Goal: Task Accomplishment & Management: Complete application form

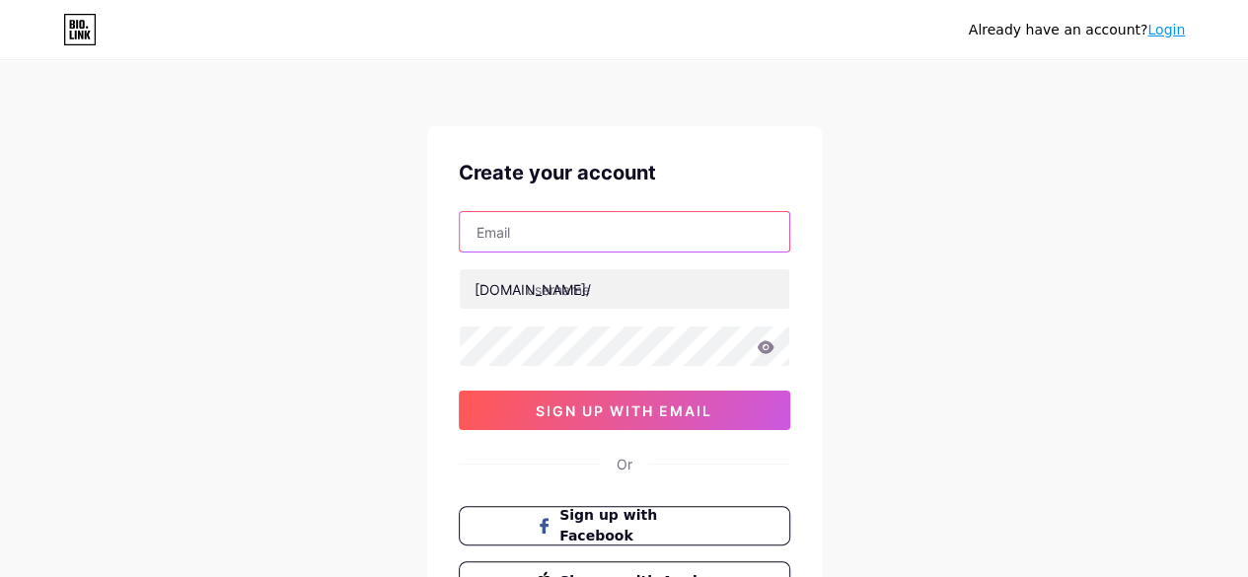
click at [515, 241] on input "text" at bounding box center [625, 231] width 330 height 39
paste input "[EMAIL_ADDRESS][DOMAIN_NAME]"
type input "[EMAIL_ADDRESS][DOMAIN_NAME]"
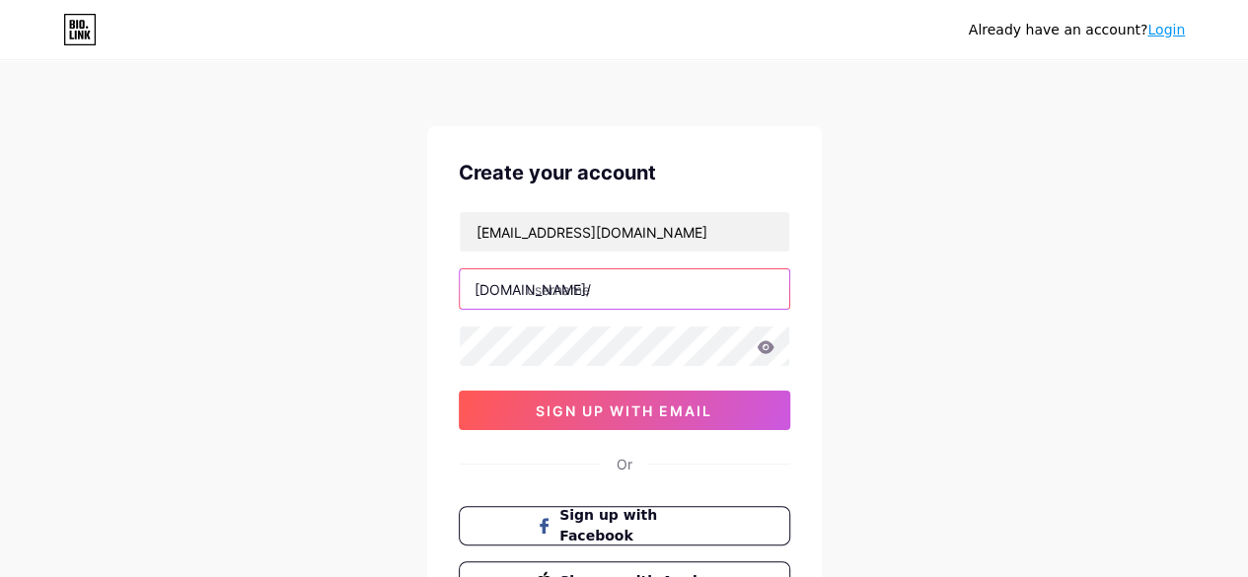
click at [559, 285] on input "text" at bounding box center [625, 288] width 330 height 39
paste input "manboacapsules"
type input "manboacapsules"
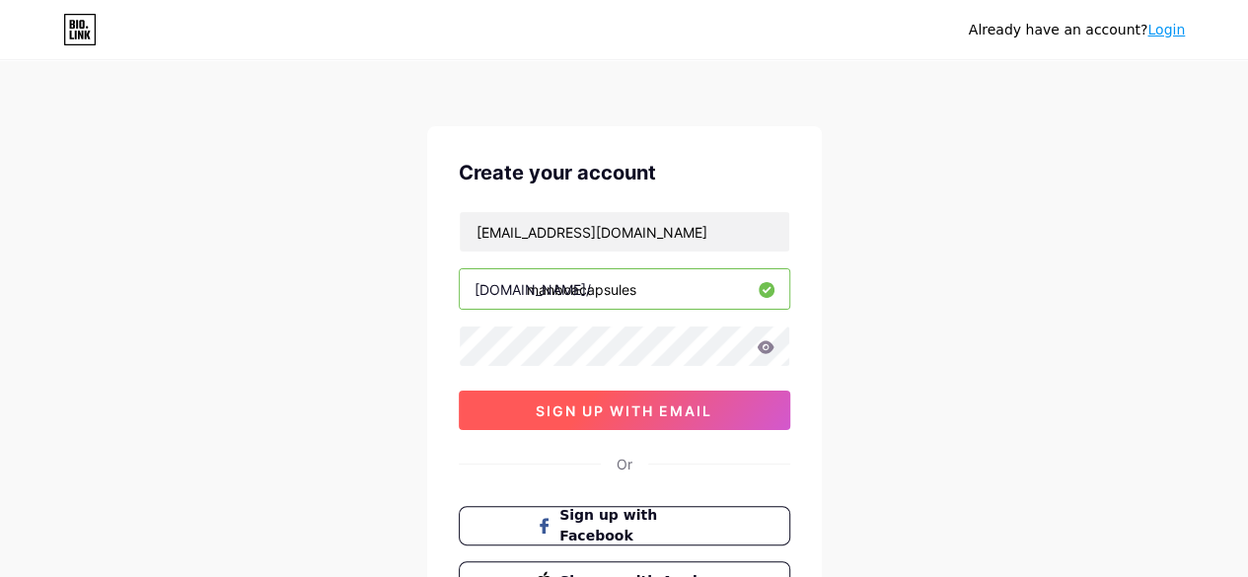
click at [559, 406] on span "sign up with email" at bounding box center [624, 411] width 177 height 17
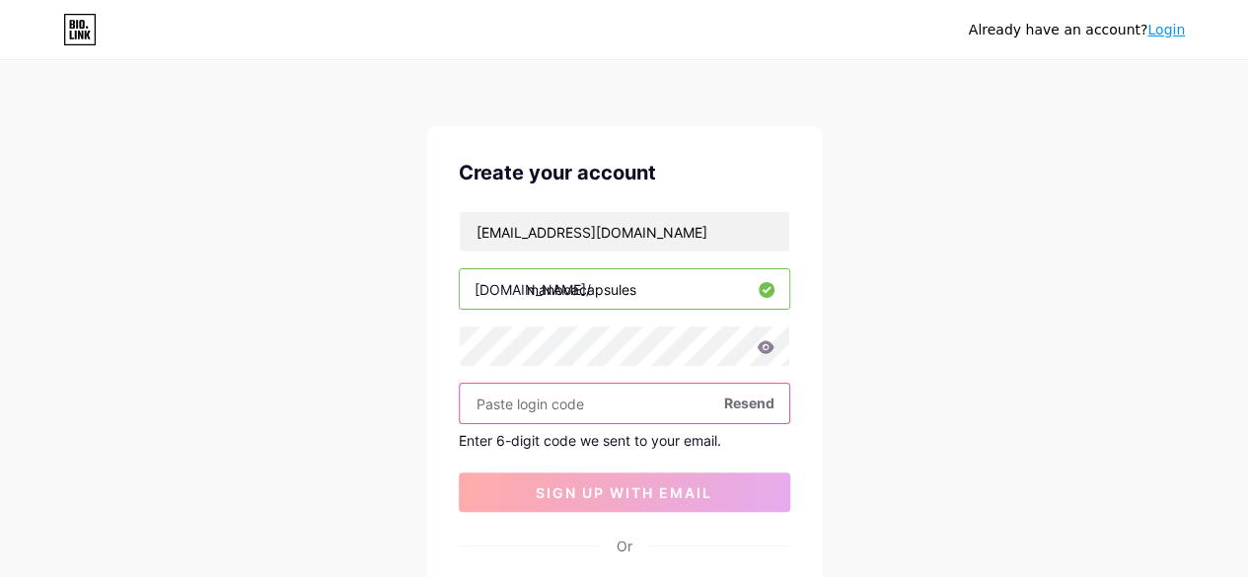
paste input "655636"
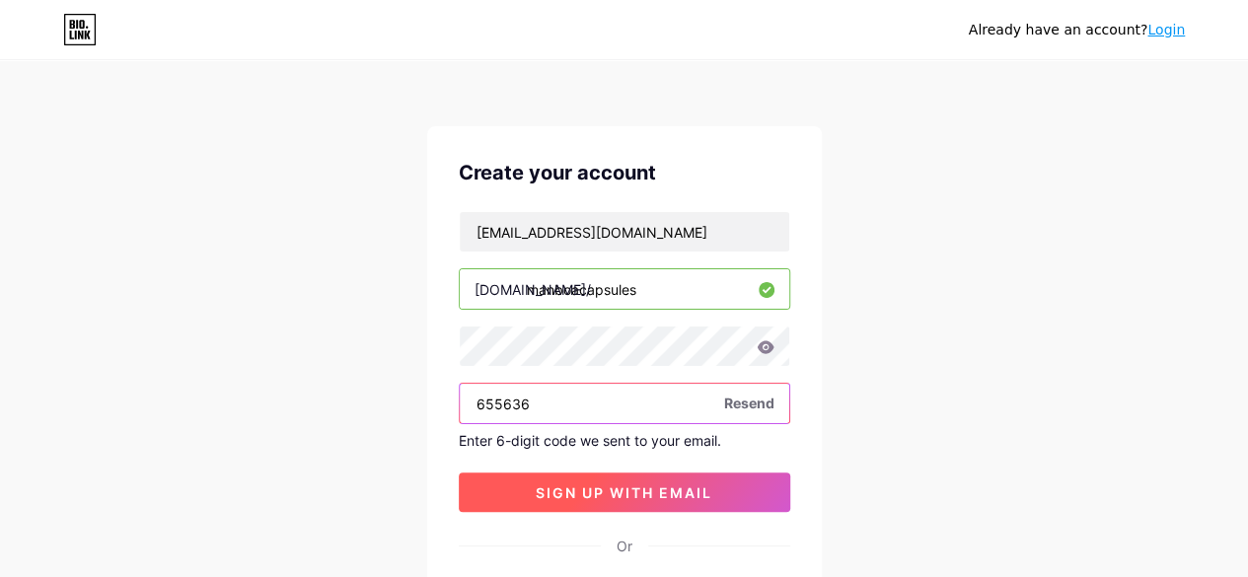
type input "655636"
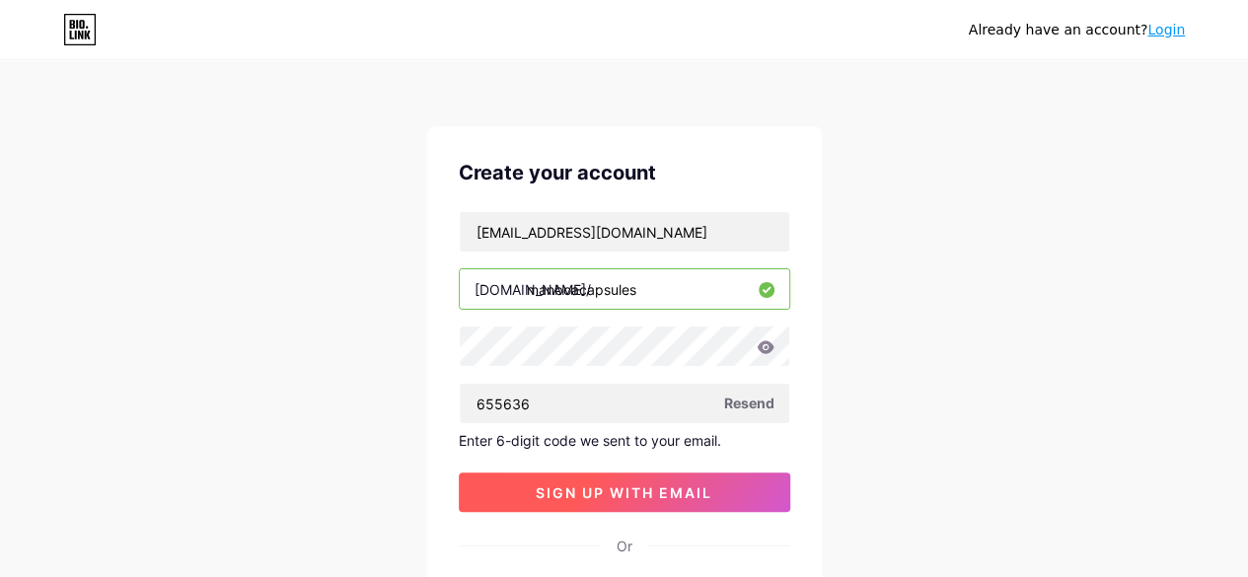
click at [605, 490] on span "sign up with email" at bounding box center [624, 493] width 177 height 17
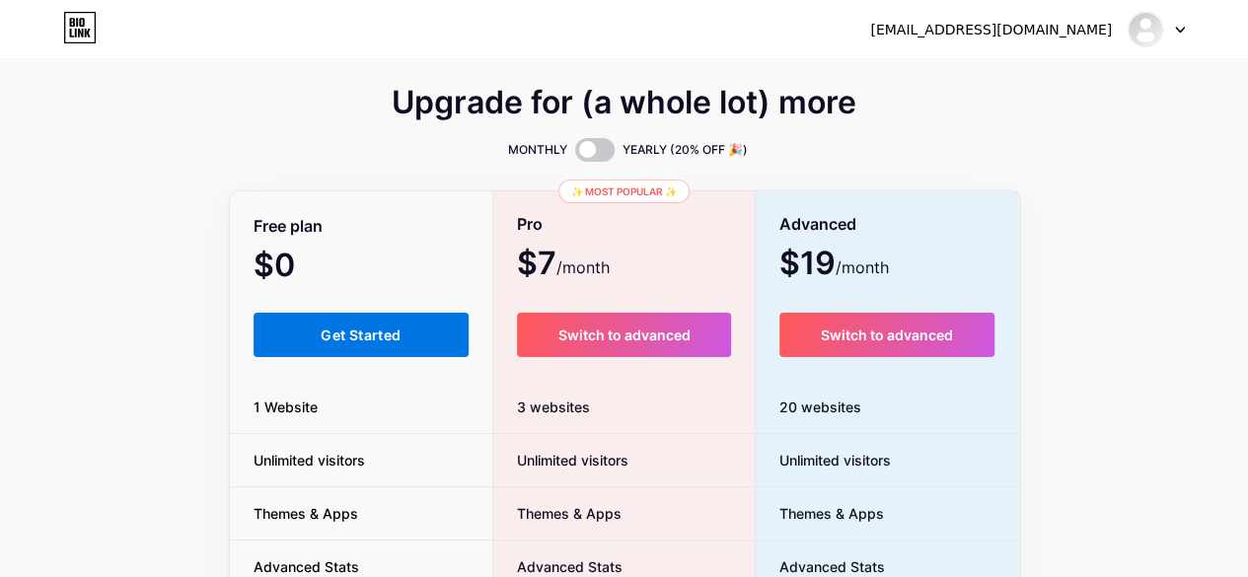
click at [359, 339] on span "Get Started" at bounding box center [361, 335] width 80 height 17
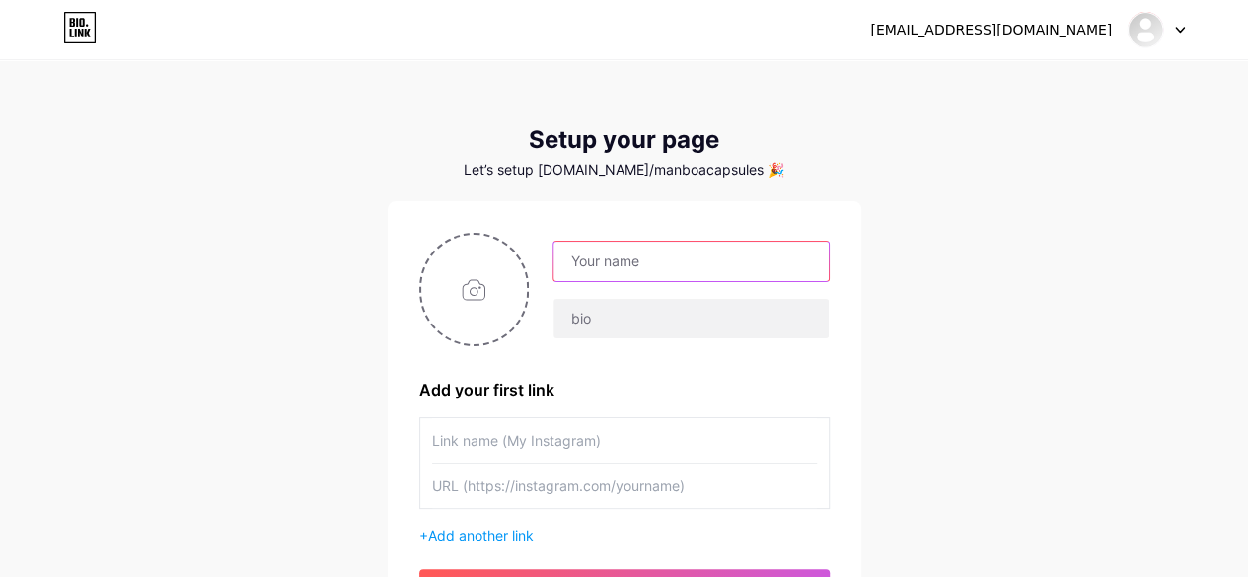
click at [640, 275] on input "text" at bounding box center [691, 261] width 274 height 39
paste input "Manboa"
type input "Manboa"
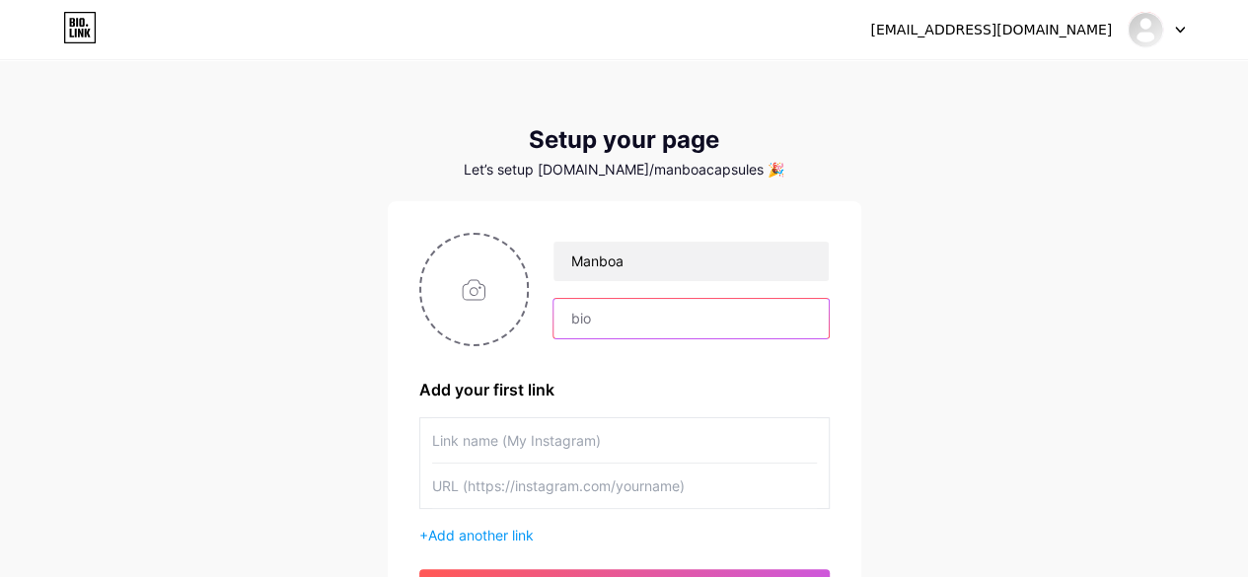
click at [598, 314] on input "text" at bounding box center [691, 318] width 274 height 39
paste input "When assessing the efficacy of supplements, these subjective metrics are freque…"
type input "When assessing the efficacy of supplements, these subjective metrics are freque…"
click at [450, 290] on input "file" at bounding box center [474, 290] width 107 height 110
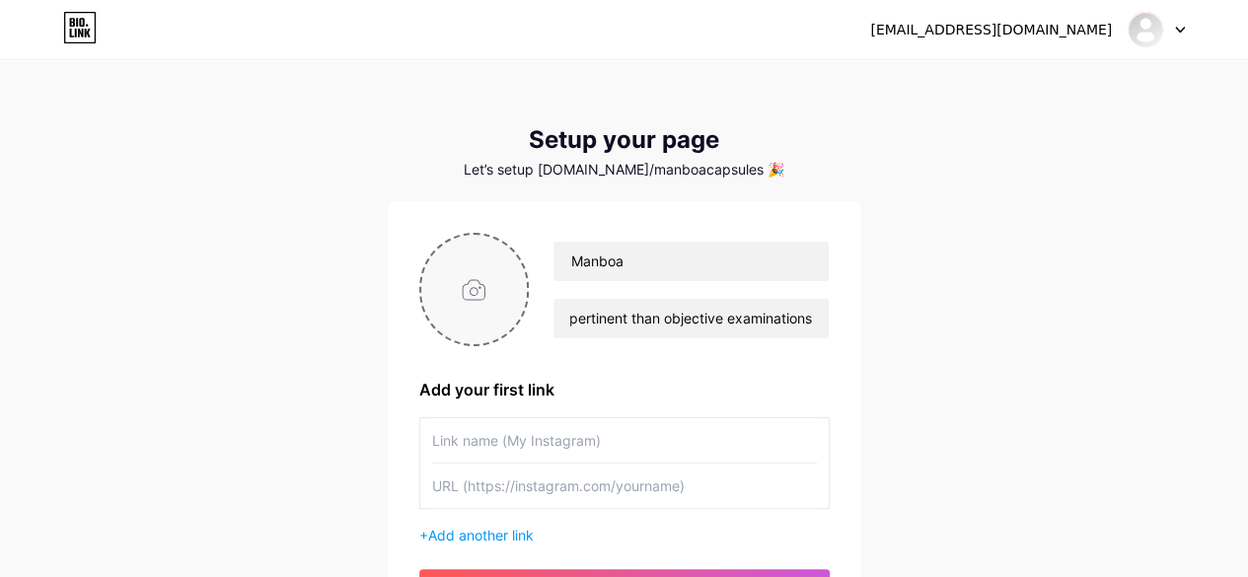
scroll to position [0, 0]
type input "C:\fakepath\manboa order.png"
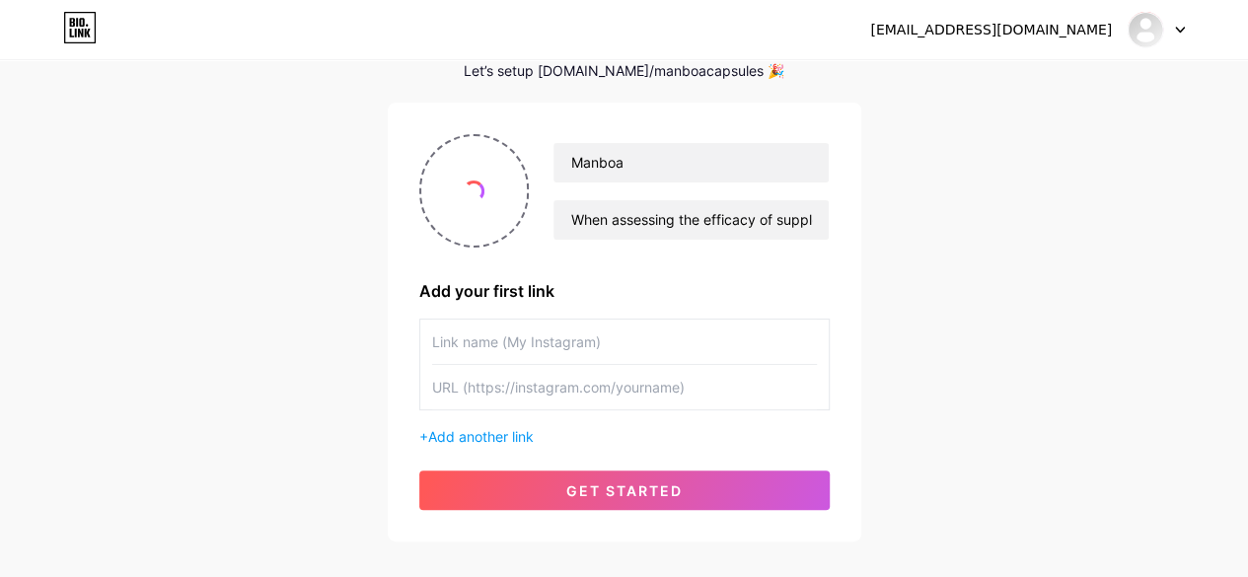
click at [550, 348] on input "text" at bounding box center [624, 342] width 385 height 44
paste input "[URL][DOMAIN_NAME]"
type input "[URL][DOMAIN_NAME]"
click at [553, 388] on input "text" at bounding box center [624, 387] width 385 height 44
paste input "[URL][DOMAIN_NAME]"
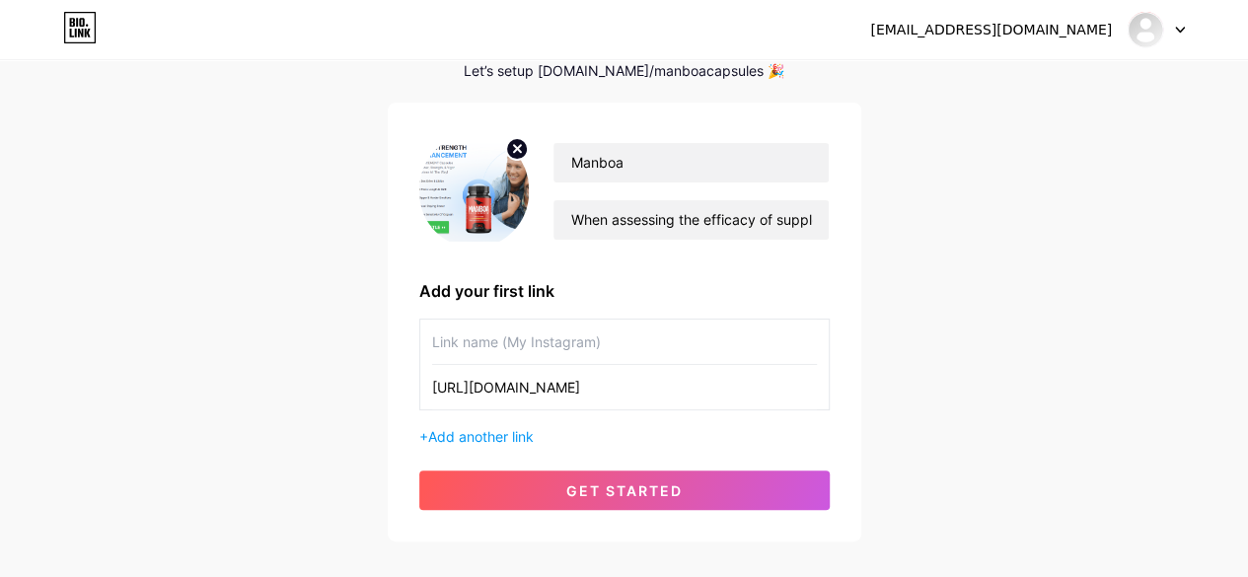
type input "[URL][DOMAIN_NAME]"
click at [512, 344] on input "text" at bounding box center [624, 342] width 385 height 44
type input "Manboa"
click at [488, 423] on div "Manboa [URL][DOMAIN_NAME] + Add another link" at bounding box center [624, 383] width 411 height 128
click at [487, 428] on span "Add another link" at bounding box center [481, 436] width 106 height 17
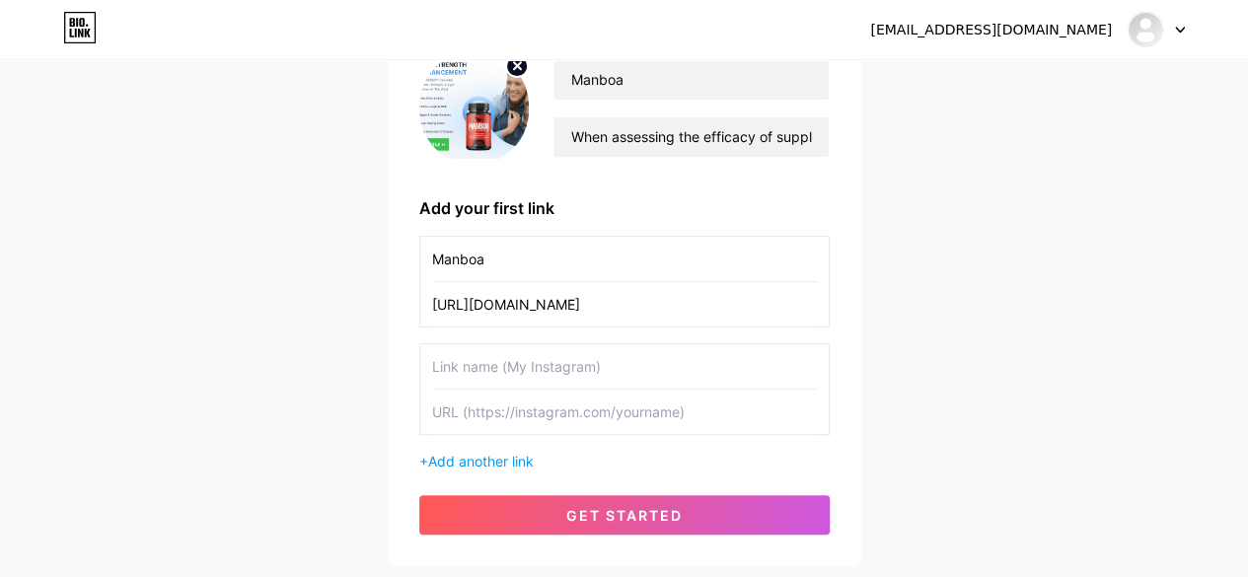
scroll to position [296, 0]
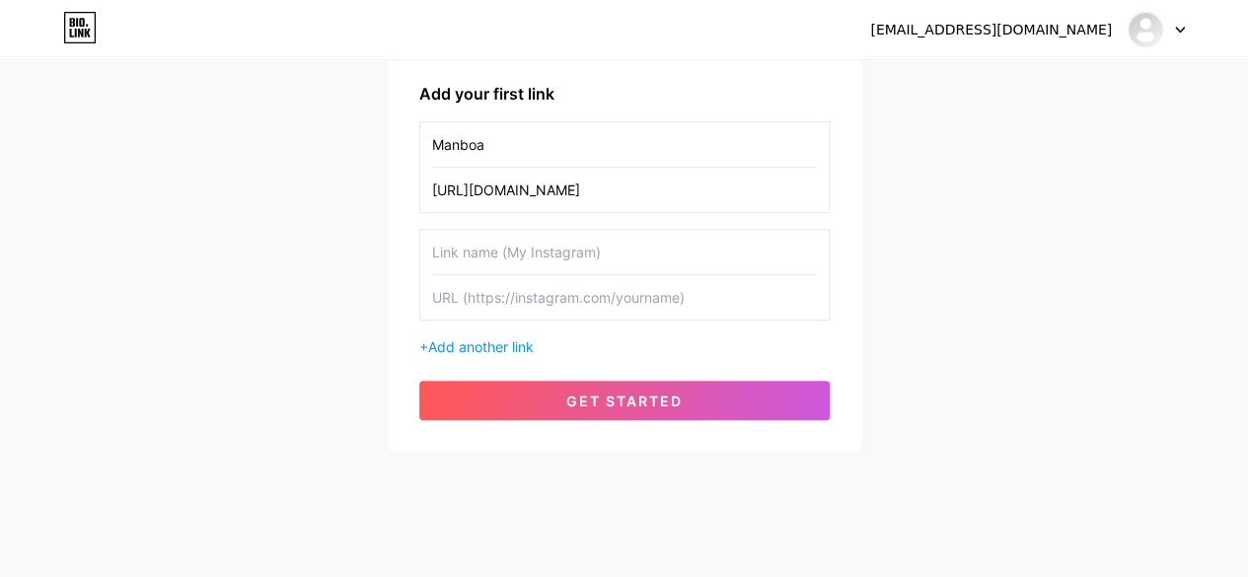
click at [488, 298] on input "text" at bounding box center [624, 297] width 385 height 44
paste input "[URL][DOMAIN_NAME]"
type input "[URL][DOMAIN_NAME]"
click at [506, 242] on input "text" at bounding box center [624, 252] width 385 height 44
type input "Facebook"
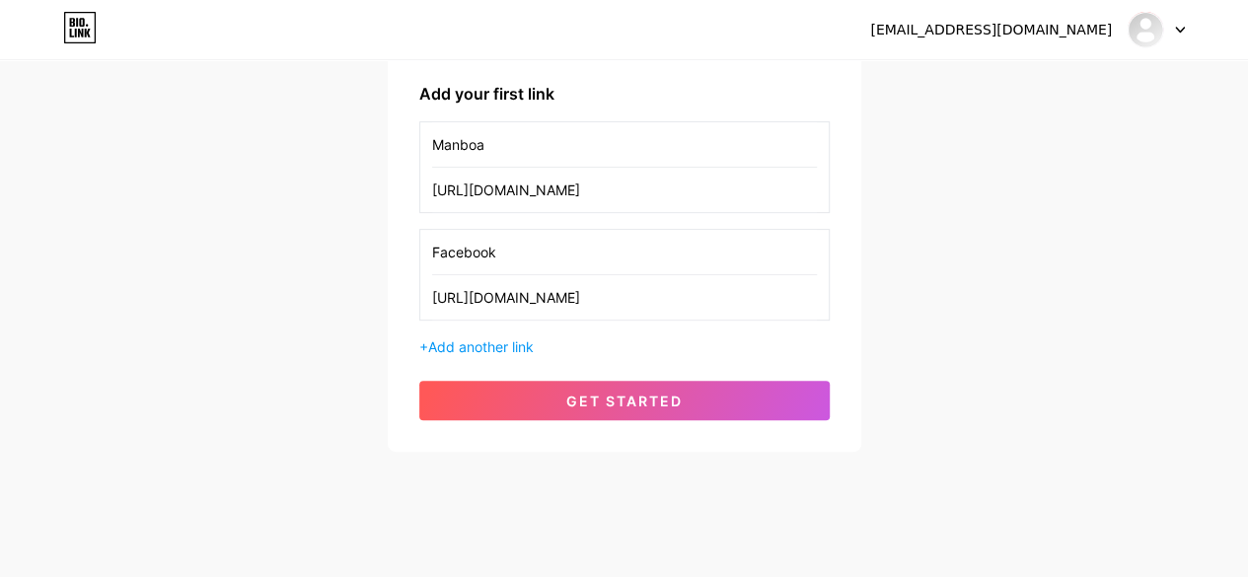
click at [502, 337] on div "+ Add another link" at bounding box center [624, 347] width 411 height 21
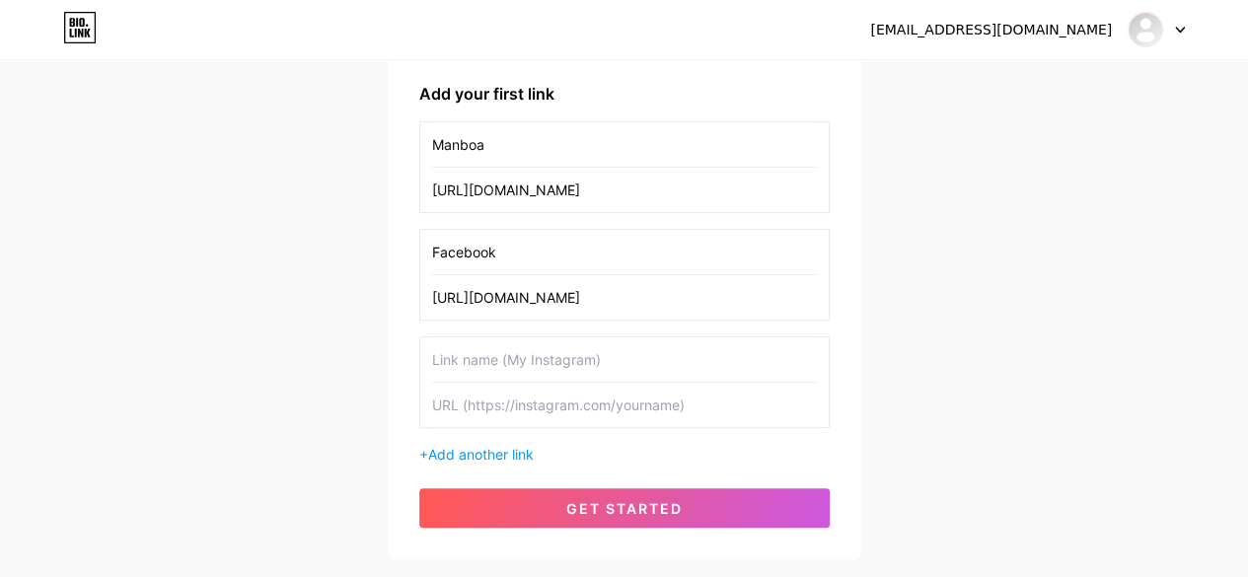
click at [515, 410] on input "text" at bounding box center [624, 405] width 385 height 44
paste input "[URL][DOMAIN_NAME]"
type input "[URL][DOMAIN_NAME]"
click at [521, 366] on input "text" at bounding box center [624, 360] width 385 height 44
type input "Instagram"
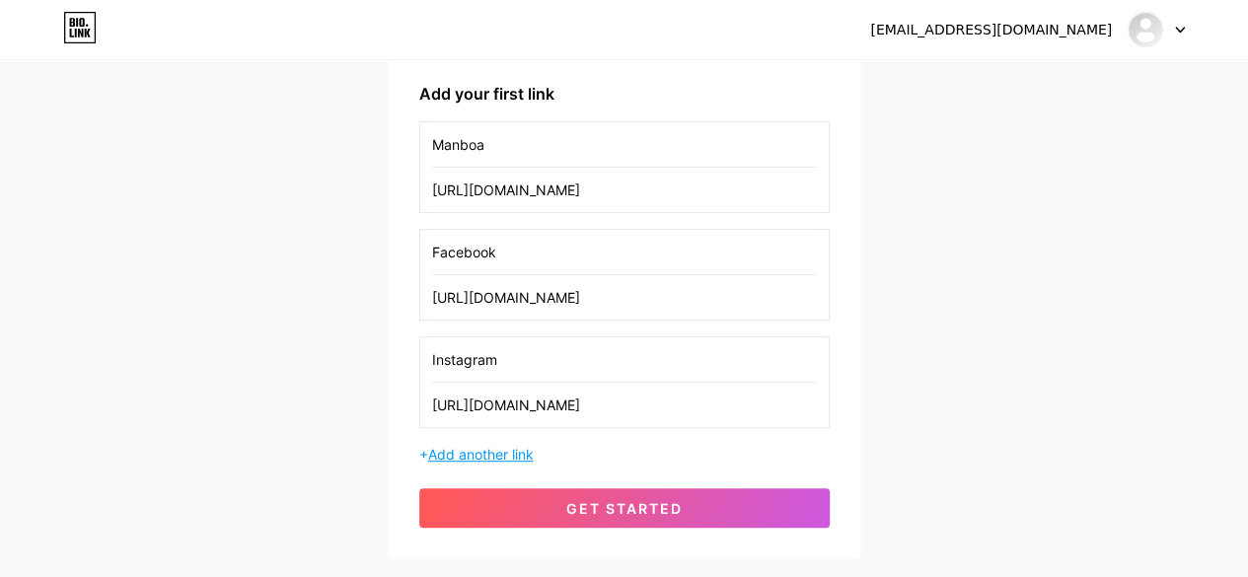
click at [492, 457] on span "Add another link" at bounding box center [481, 454] width 106 height 17
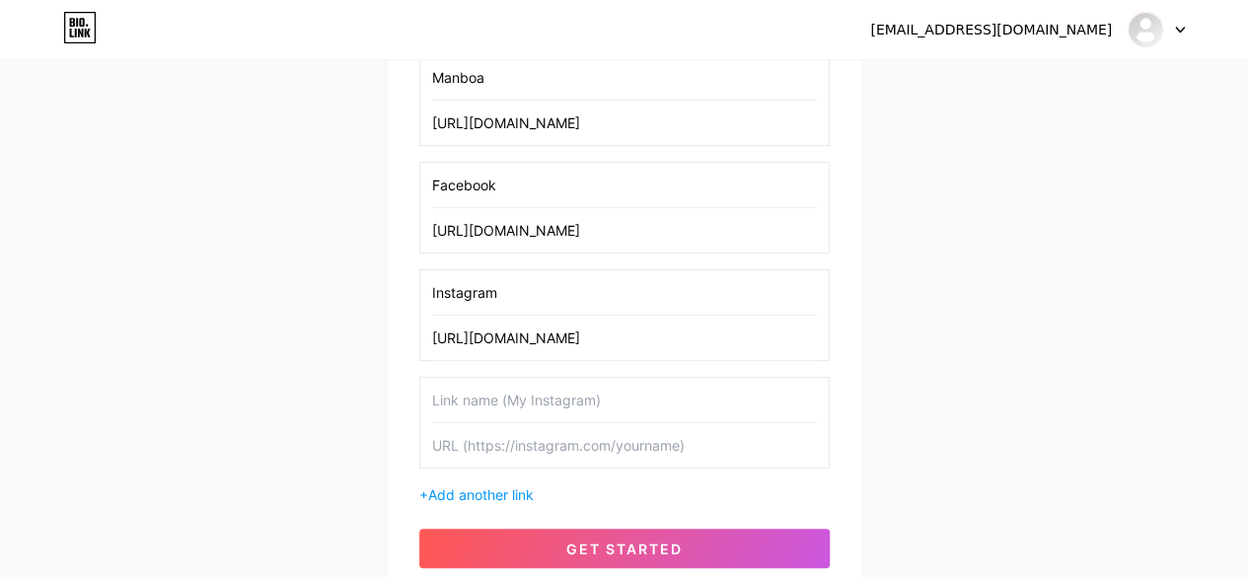
scroll to position [395, 0]
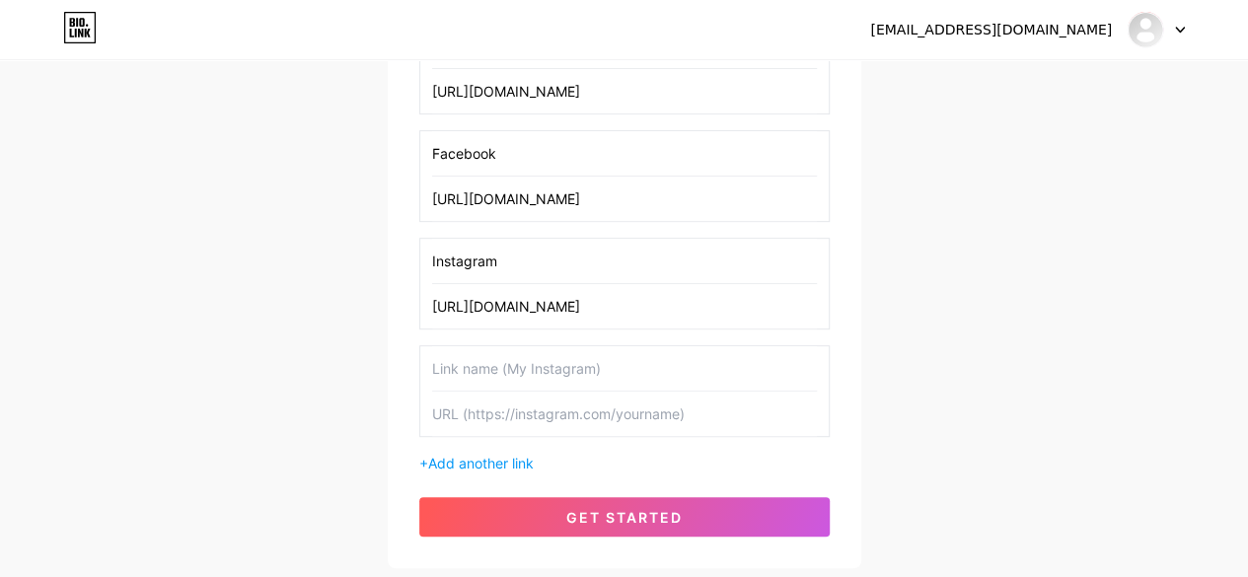
click at [503, 415] on input "text" at bounding box center [624, 414] width 385 height 44
paste input "[URL][DOMAIN_NAME]"
type input "[URL][DOMAIN_NAME]"
click at [509, 376] on input "text" at bounding box center [624, 368] width 385 height 44
click at [473, 365] on input "Linkedn" at bounding box center [624, 368] width 385 height 44
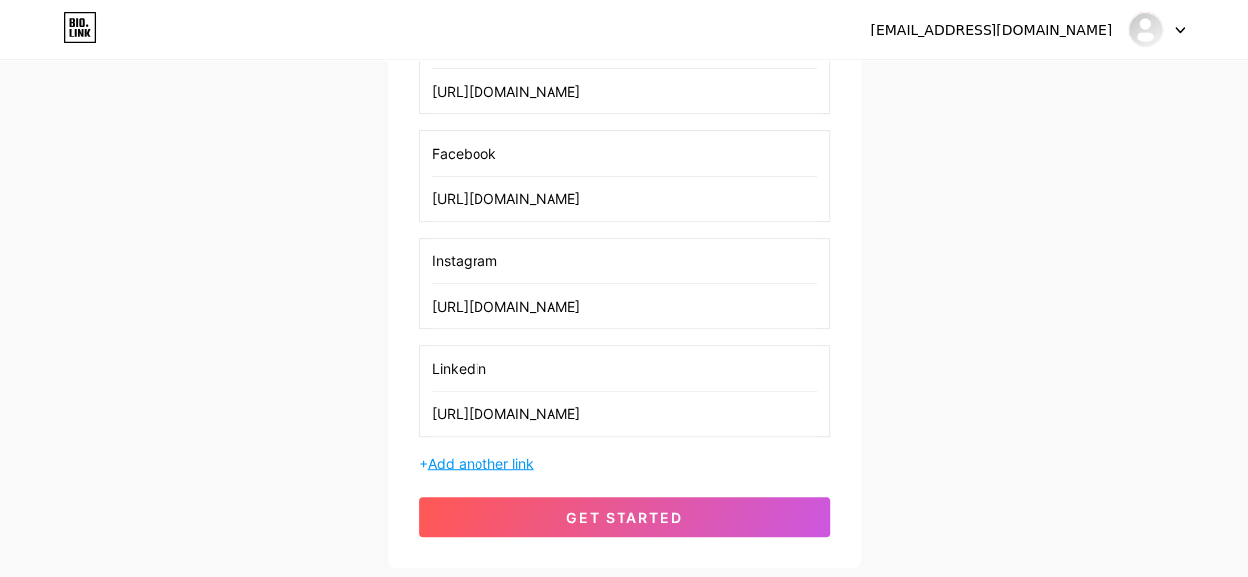
type input "Linkedin"
click at [466, 455] on span "Add another link" at bounding box center [481, 463] width 106 height 17
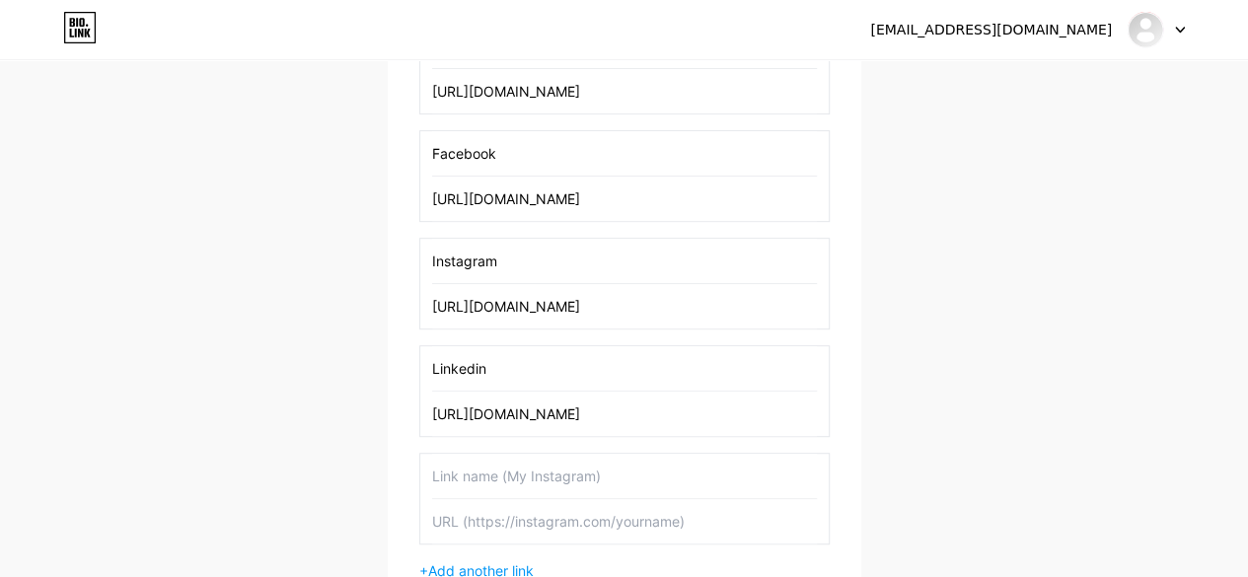
click at [546, 509] on input "text" at bounding box center [624, 521] width 385 height 44
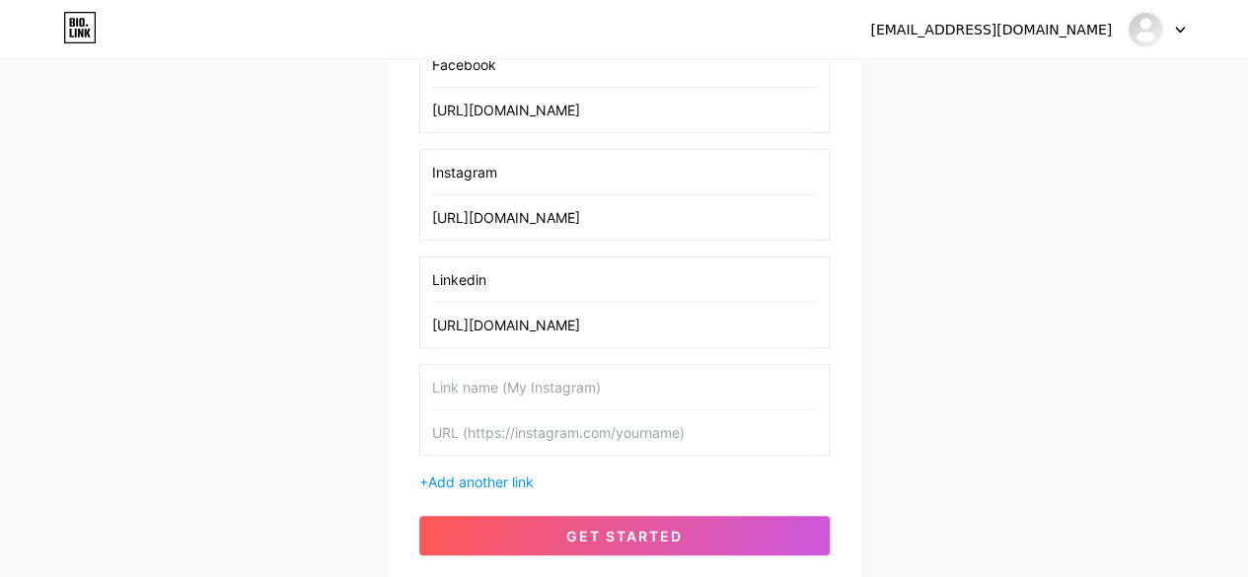
scroll to position [592, 0]
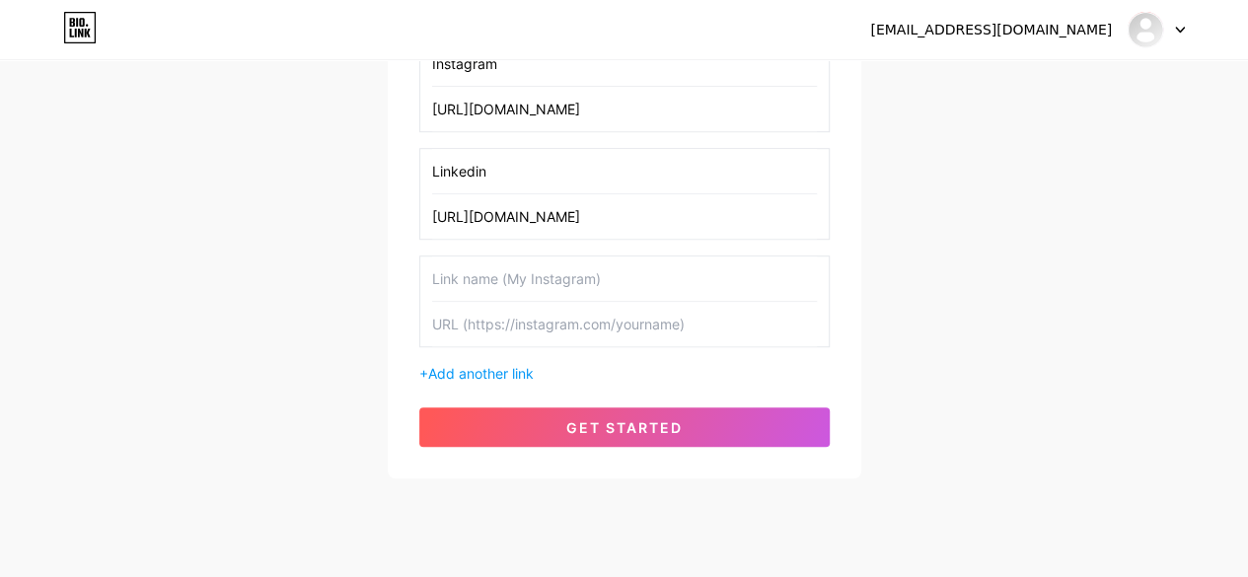
drag, startPoint x: 488, startPoint y: 518, endPoint x: 519, endPoint y: 469, distance: 58.6
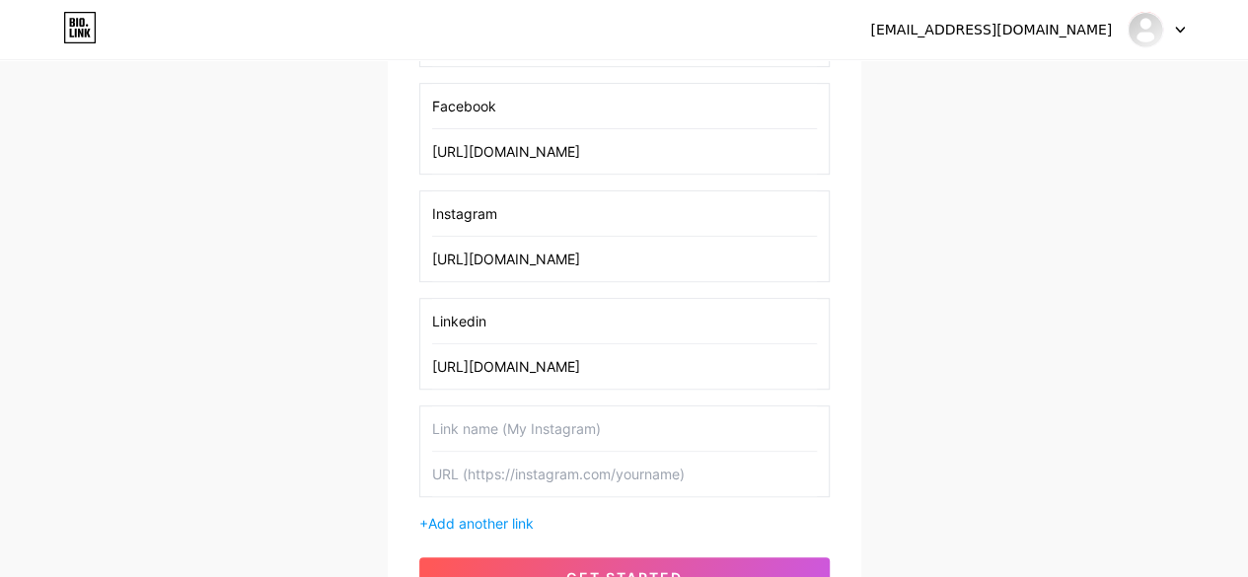
scroll to position [630, 0]
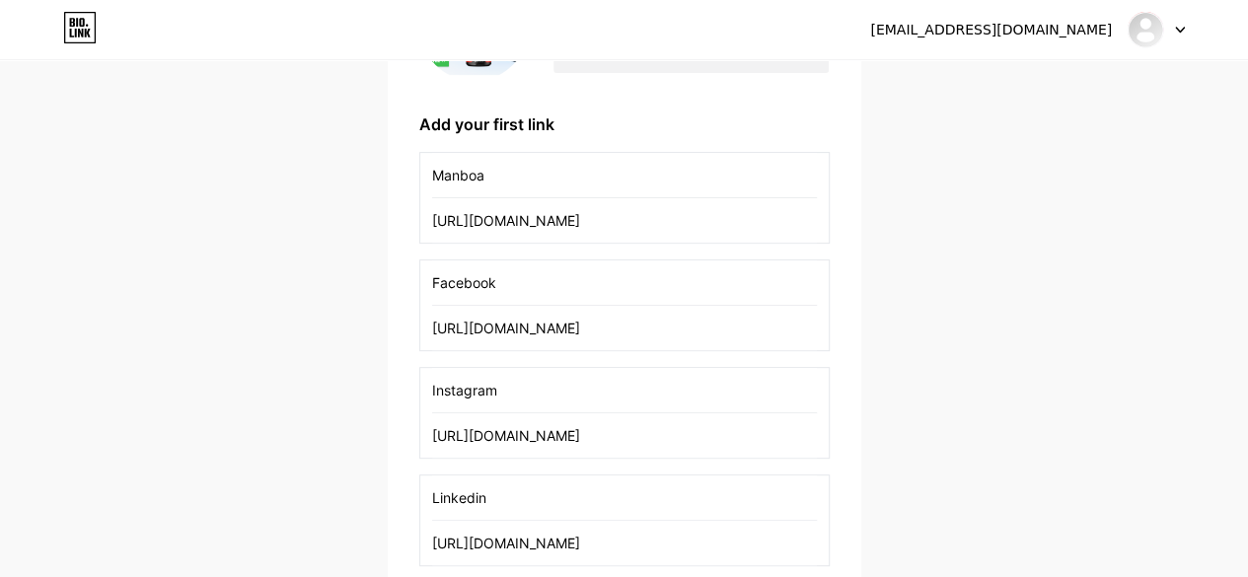
scroll to position [235, 0]
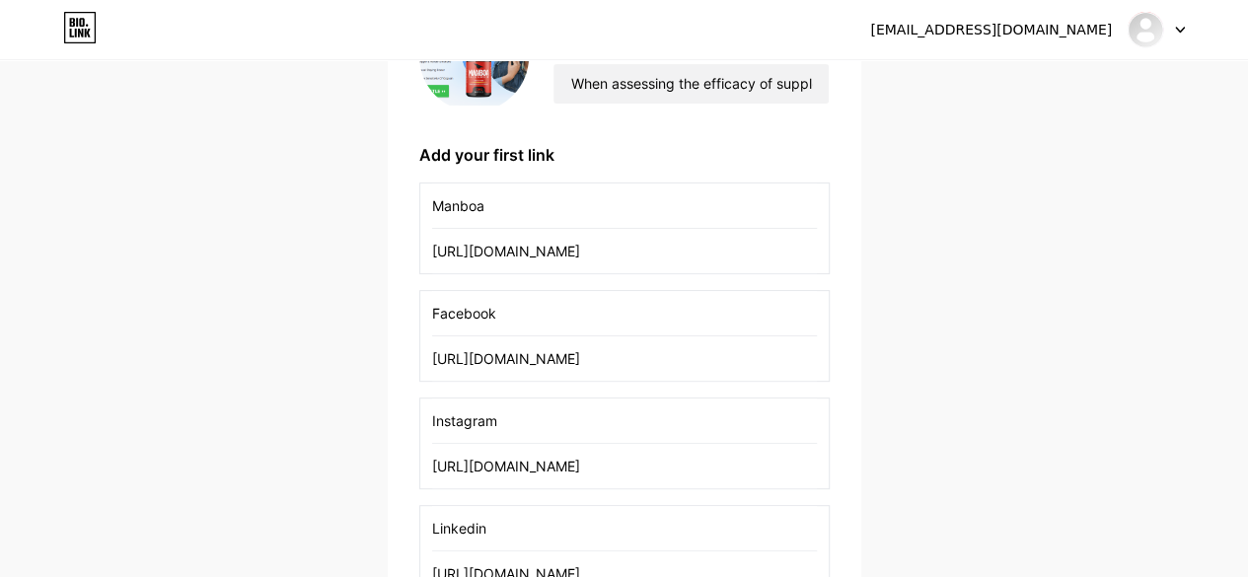
click at [548, 101] on div "Manboa When assessing the efficacy of supplements, these subjective metrics are…" at bounding box center [679, 55] width 300 height 99
click at [552, 92] on div "Manboa When assessing the efficacy of supplements, these subjective metrics are…" at bounding box center [679, 55] width 300 height 99
click at [529, 189] on input "Manboa" at bounding box center [624, 206] width 385 height 44
drag, startPoint x: 529, startPoint y: 245, endPoint x: 533, endPoint y: 290, distance: 45.6
click at [529, 246] on input "[URL][DOMAIN_NAME]" at bounding box center [624, 251] width 385 height 44
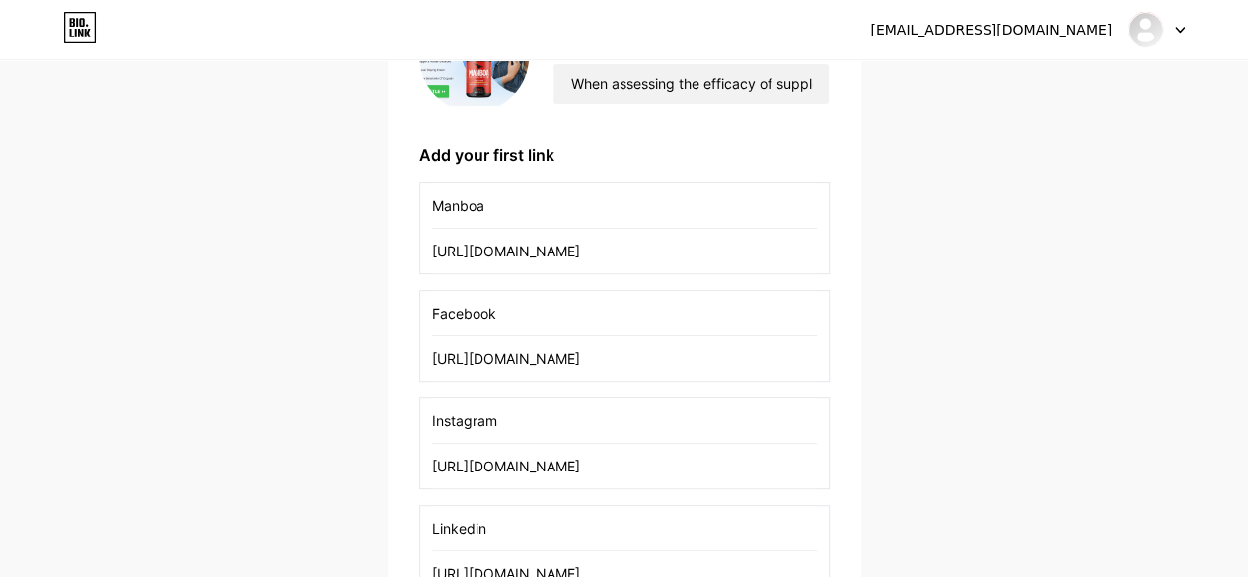
click at [533, 291] on input "Facebook" at bounding box center [624, 313] width 385 height 44
click at [542, 403] on input "Instagram" at bounding box center [624, 421] width 385 height 44
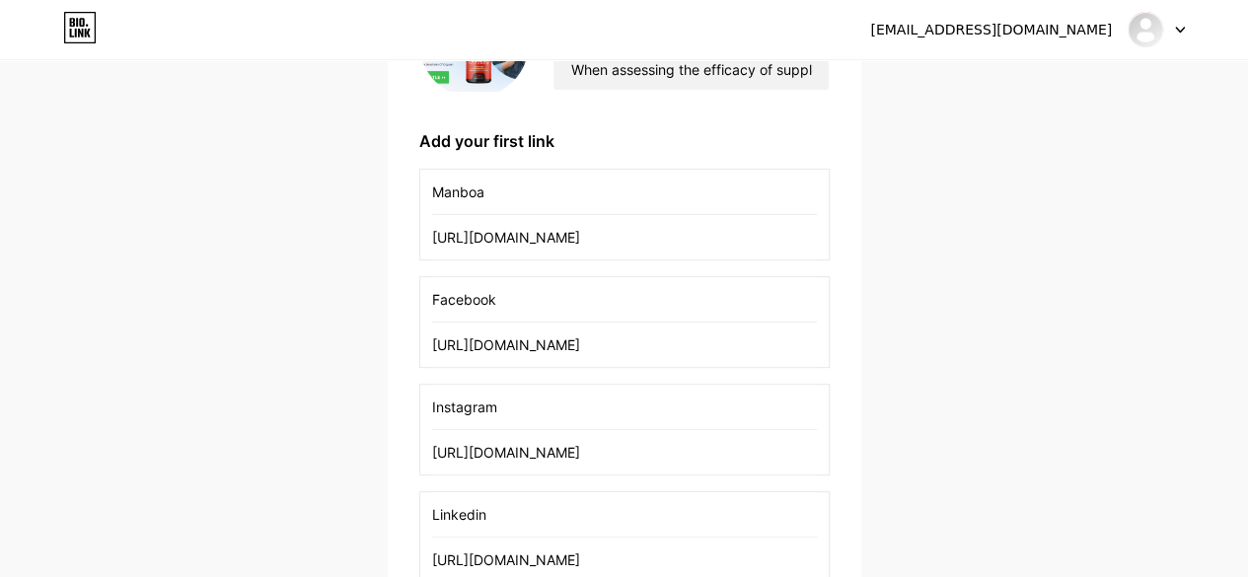
scroll to position [227, 0]
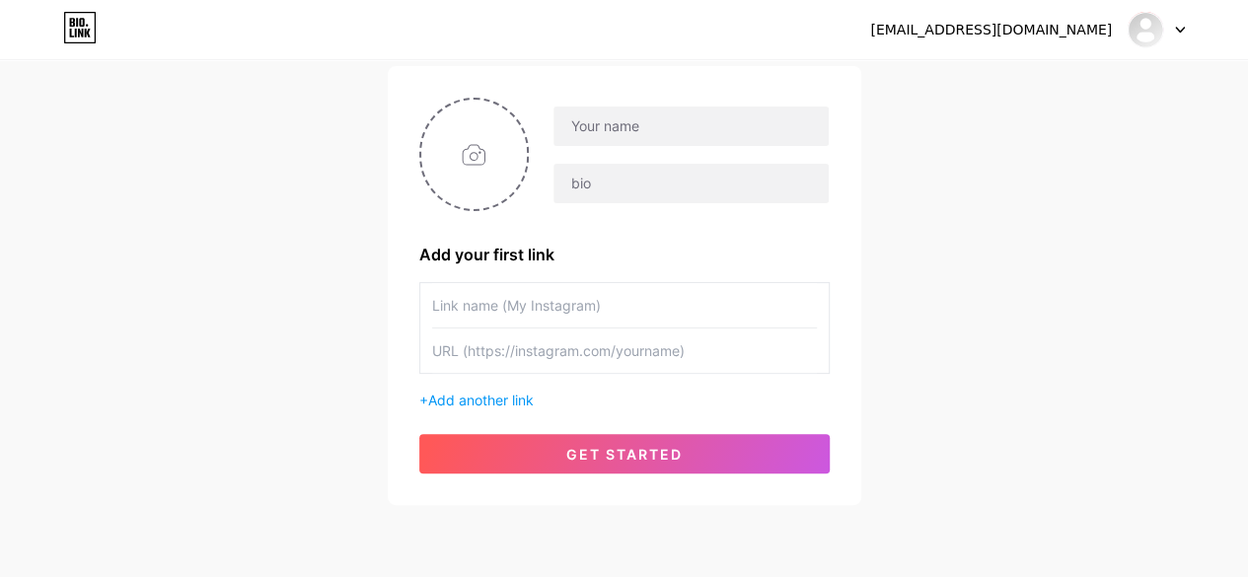
scroll to position [105, 0]
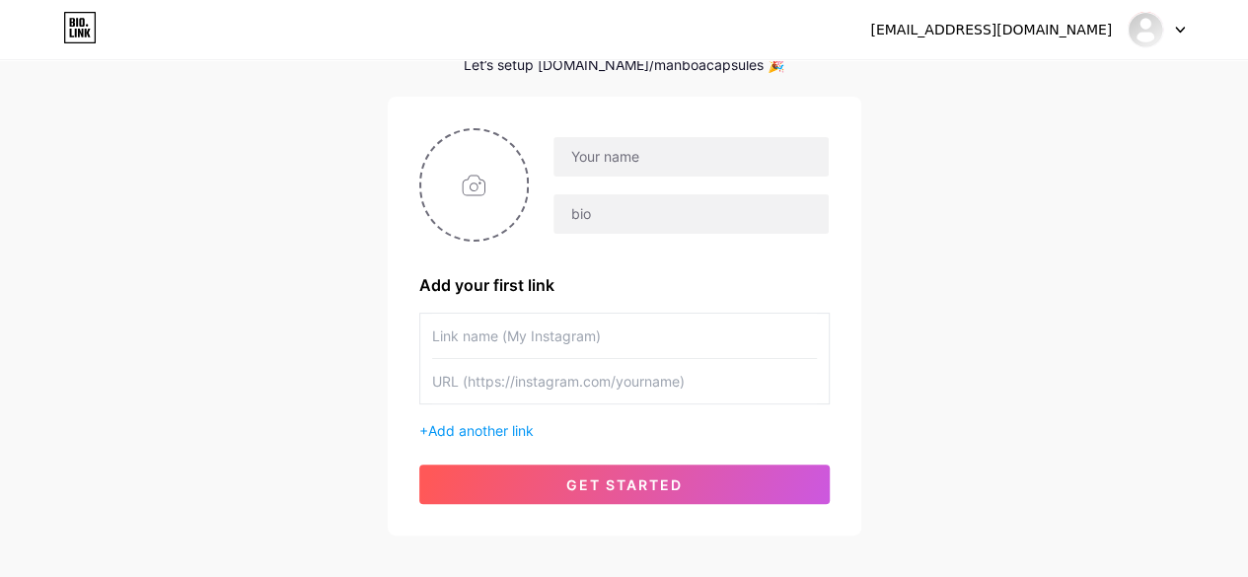
click at [472, 77] on div "Setup your page Let’s setup bio.link/manboacapsules 🎉 Add your first link + Add…" at bounding box center [625, 279] width 474 height 514
click at [608, 141] on input "text" at bounding box center [691, 156] width 274 height 39
click at [686, 157] on input "text" at bounding box center [691, 156] width 274 height 39
type input "Manboa"
click at [492, 187] on input "file" at bounding box center [474, 185] width 107 height 110
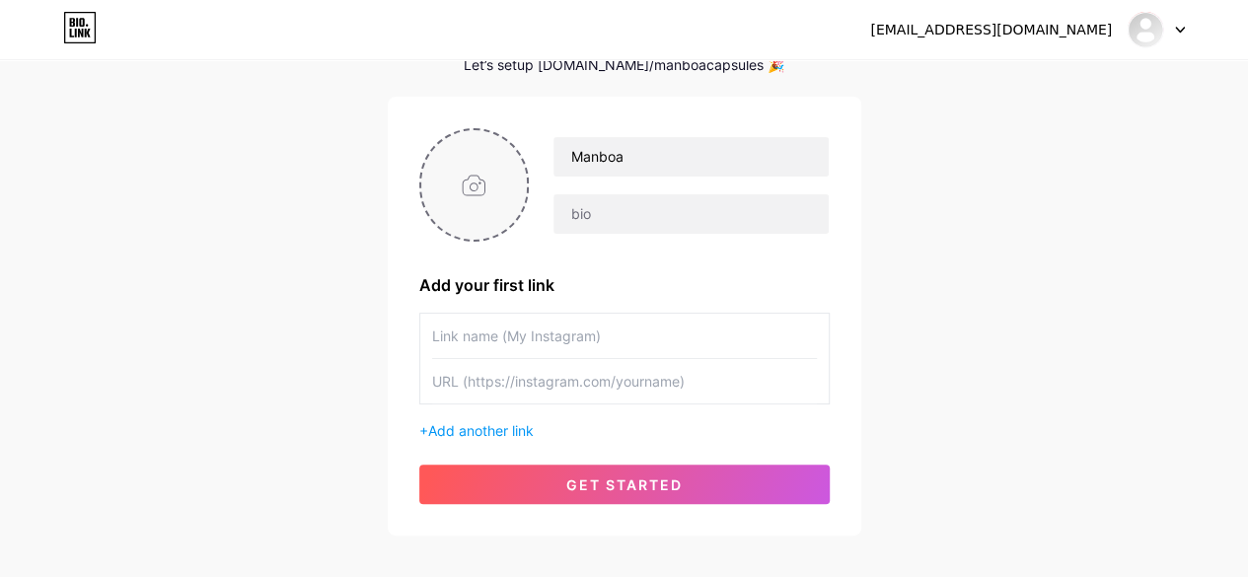
type input "C:\fakepath\manboa order.png"
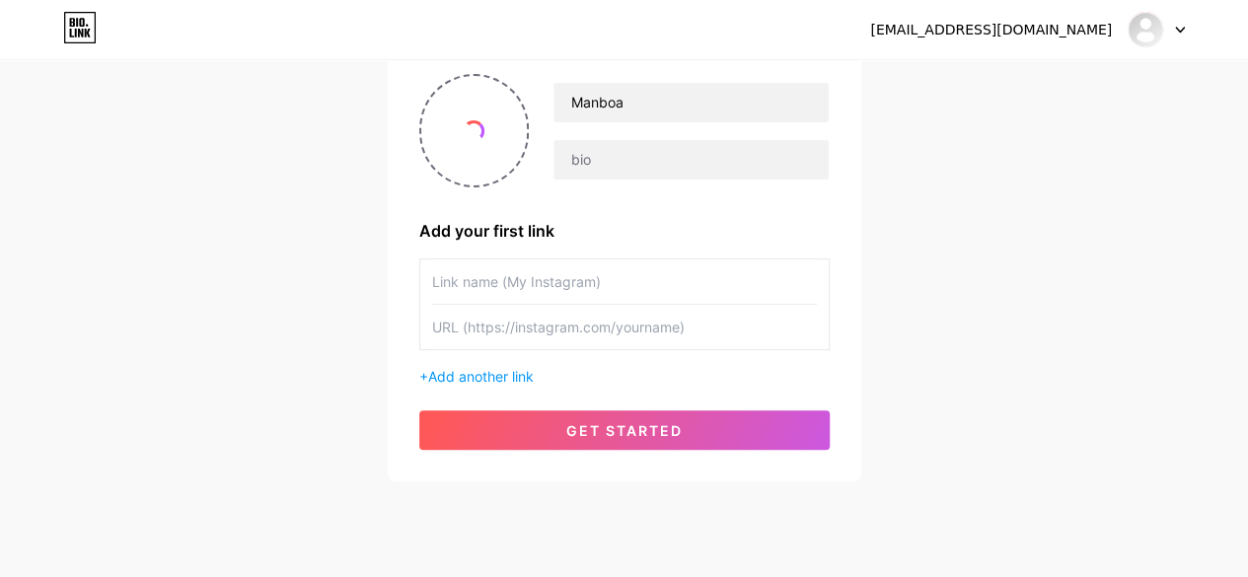
scroll to position [203, 0]
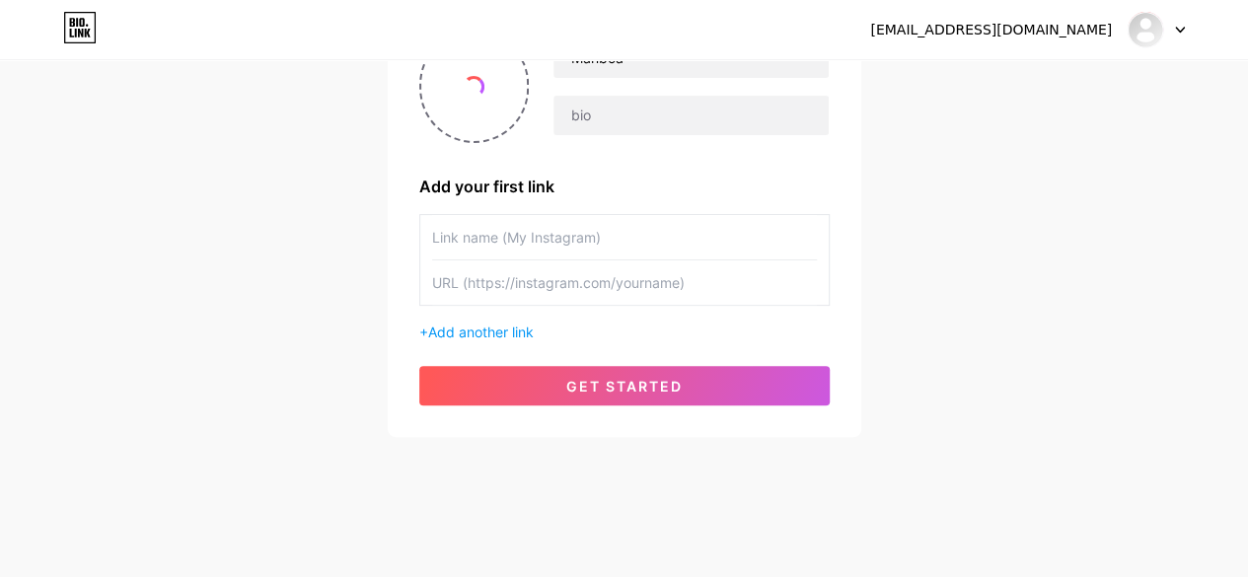
click at [493, 245] on input "text" at bounding box center [624, 237] width 385 height 44
click at [541, 272] on input "text" at bounding box center [624, 283] width 385 height 44
paste input "[URL][DOMAIN_NAME]"
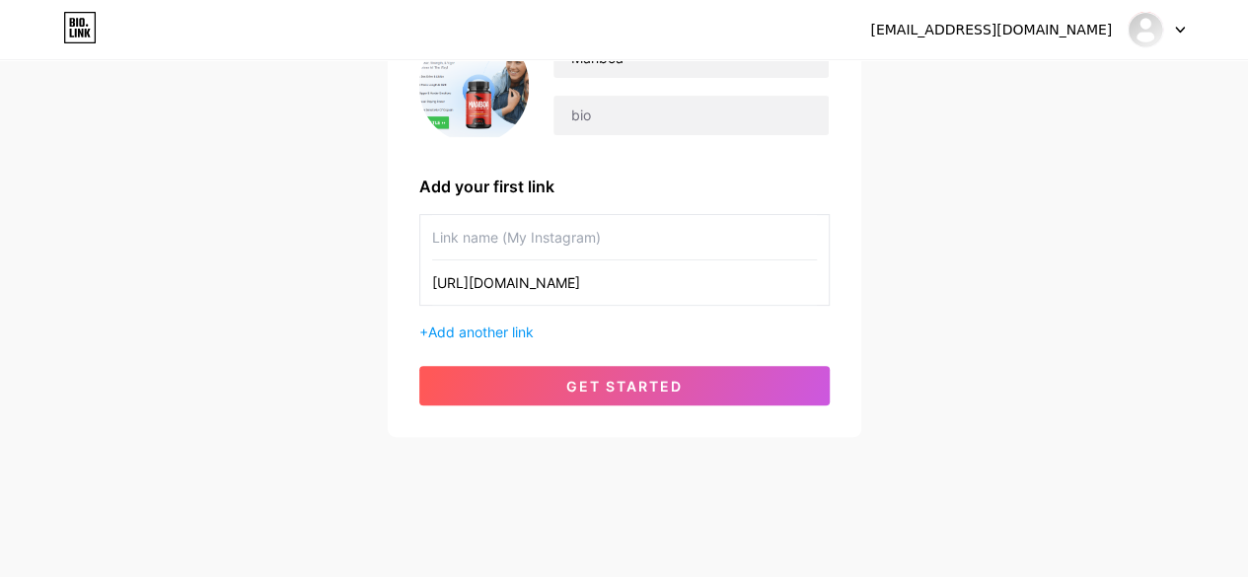
type input "[URL][DOMAIN_NAME]"
click at [522, 238] on input "text" at bounding box center [624, 237] width 385 height 44
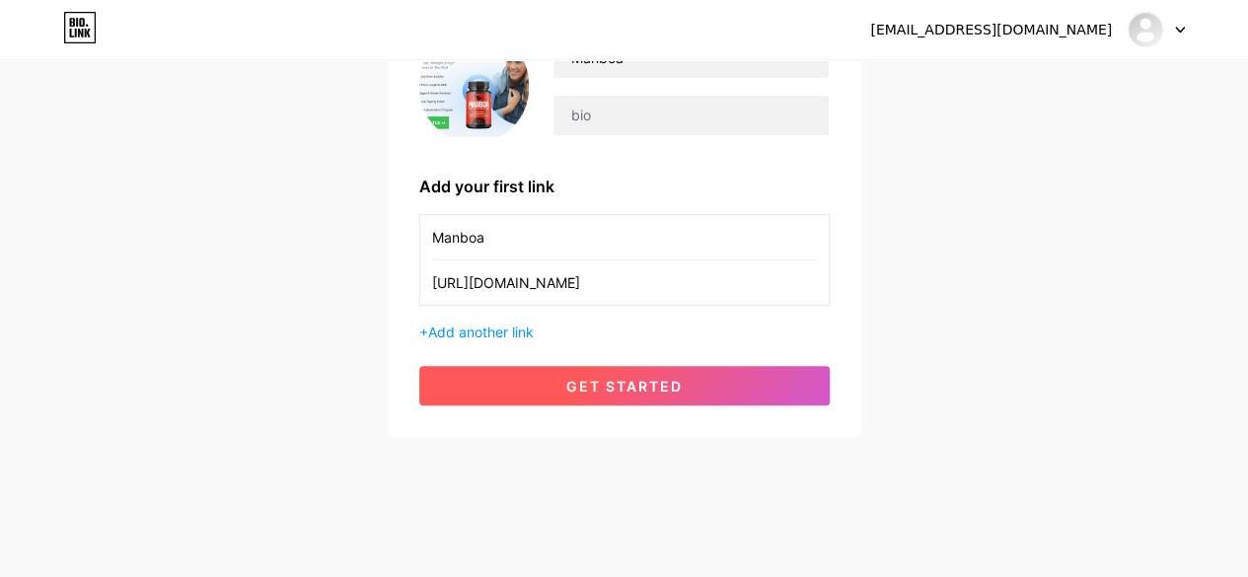
type input "Manboa"
click at [651, 388] on span "get started" at bounding box center [625, 386] width 116 height 17
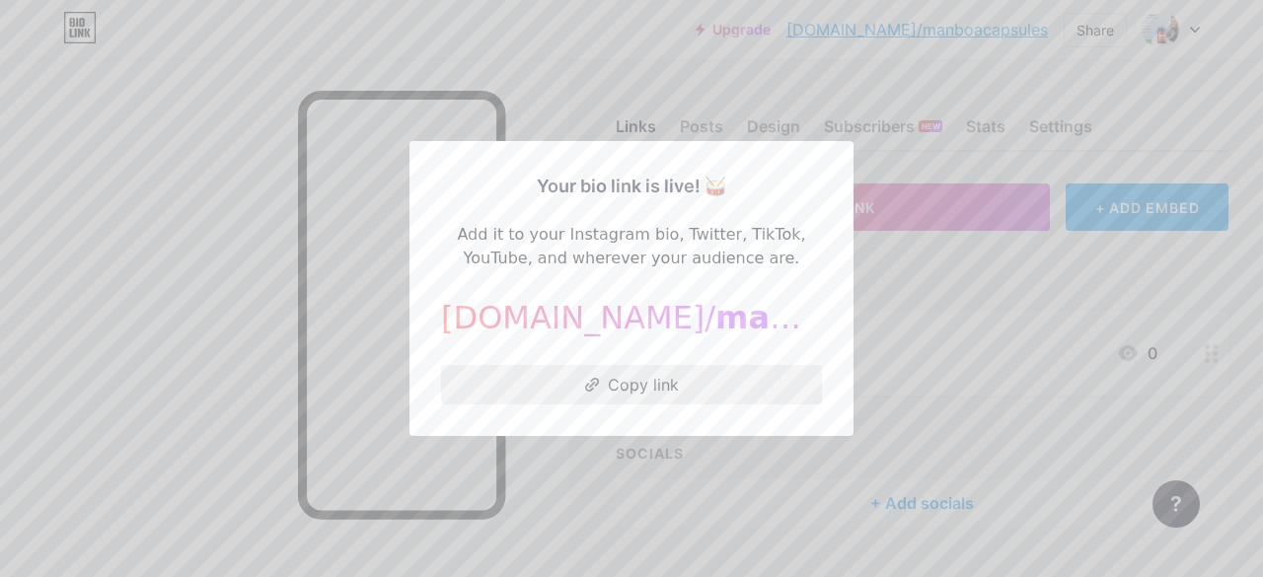
click at [592, 386] on icon at bounding box center [592, 385] width 15 height 14
click at [890, 305] on div at bounding box center [631, 288] width 1263 height 577
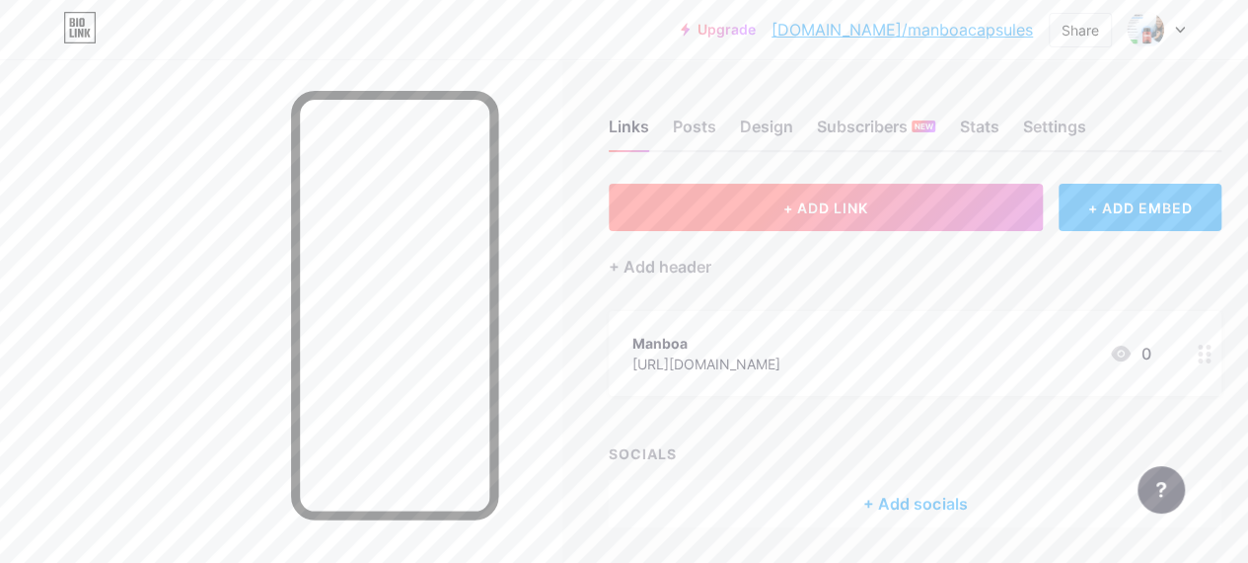
click at [849, 204] on span "+ ADD LINK" at bounding box center [826, 207] width 85 height 17
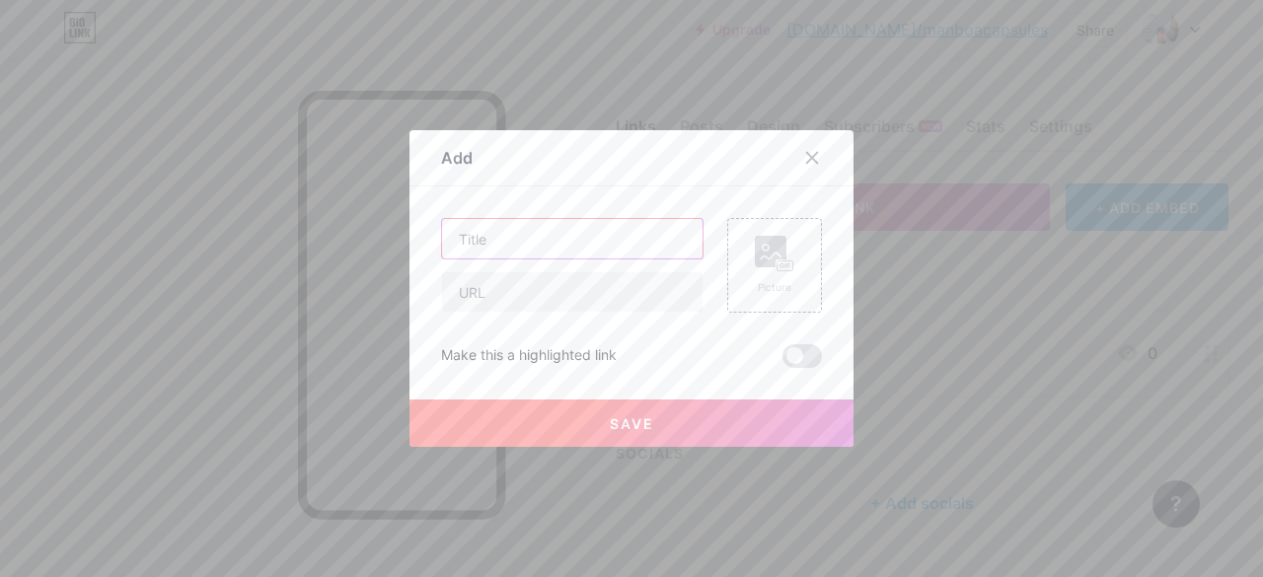
click at [568, 247] on input "text" at bounding box center [572, 238] width 261 height 39
type input "Manboa"
click at [497, 300] on input "text" at bounding box center [572, 291] width 261 height 39
paste input "[URL][DOMAIN_NAME]"
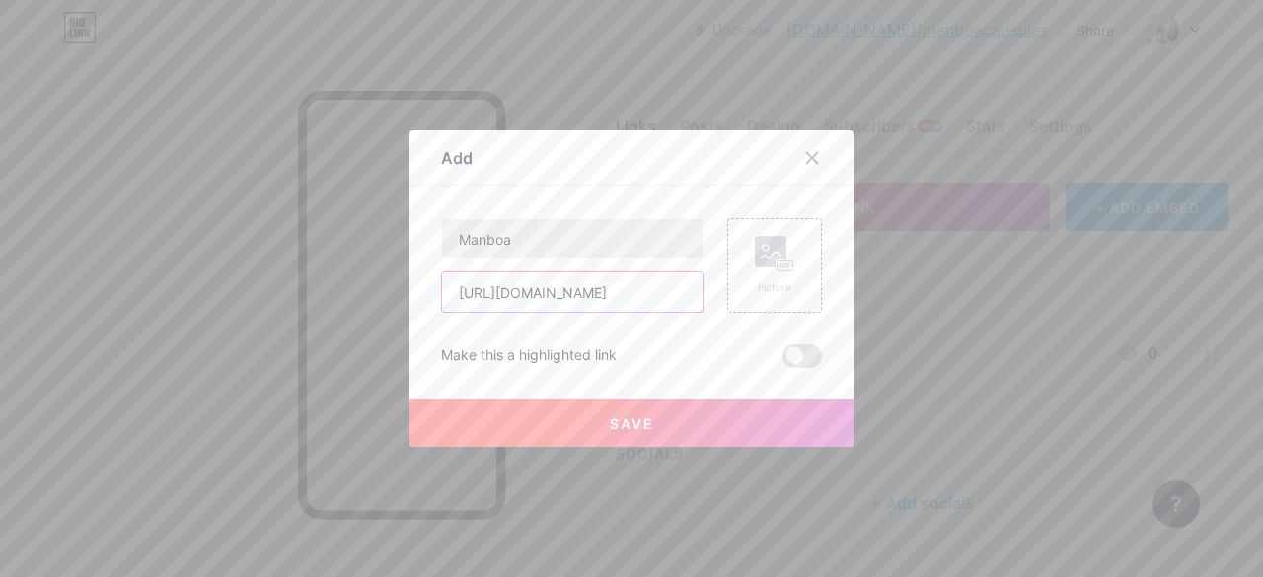
type input "[URL][DOMAIN_NAME]"
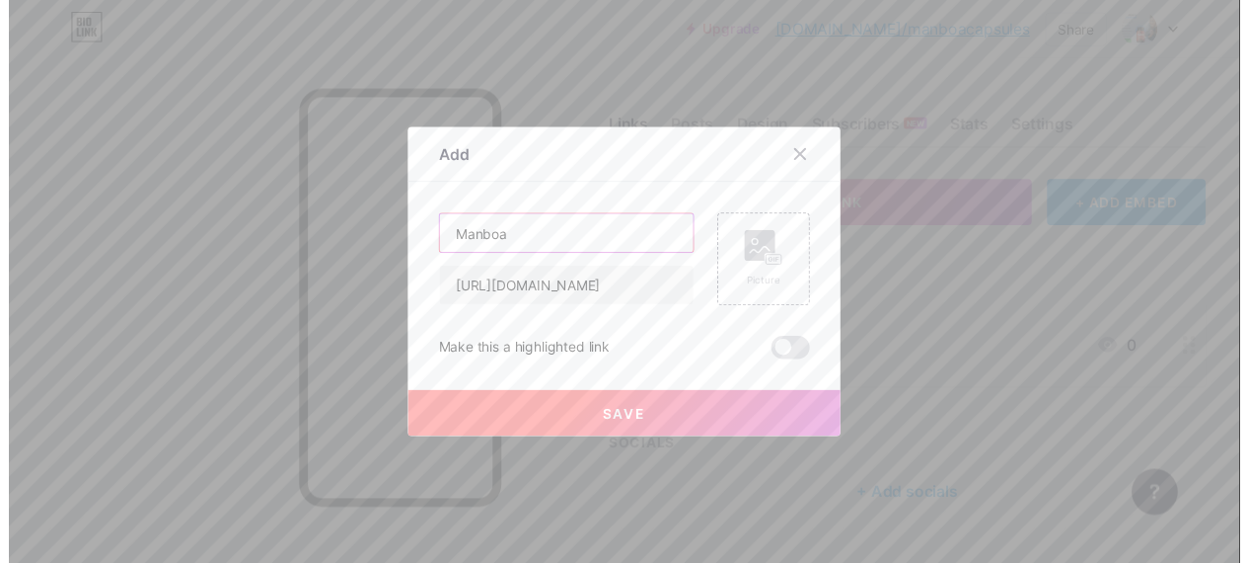
scroll to position [0, 0]
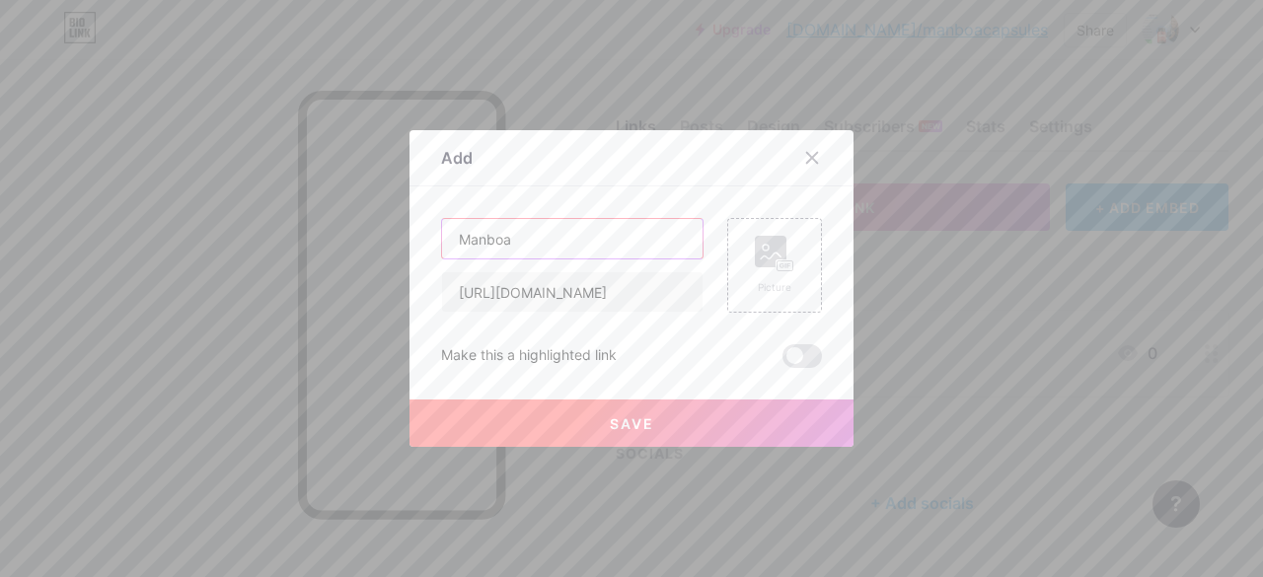
click at [512, 244] on input "Manboa" at bounding box center [572, 238] width 261 height 39
type input "Facebook"
click at [653, 425] on button "Save" at bounding box center [632, 423] width 444 height 47
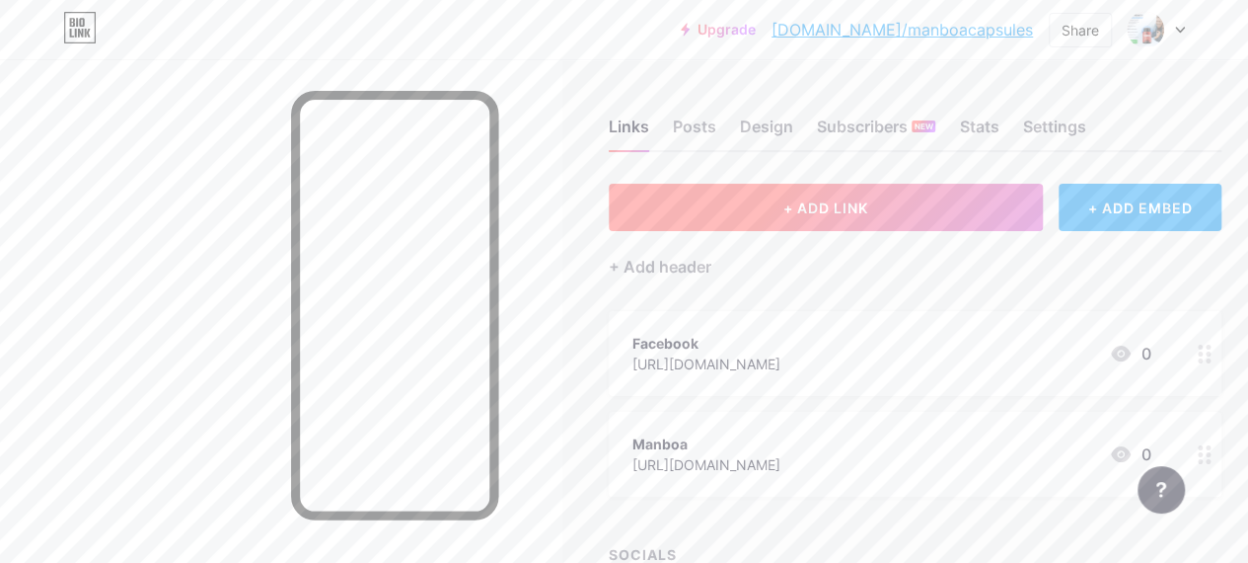
click at [851, 220] on button "+ ADD LINK" at bounding box center [826, 207] width 434 height 47
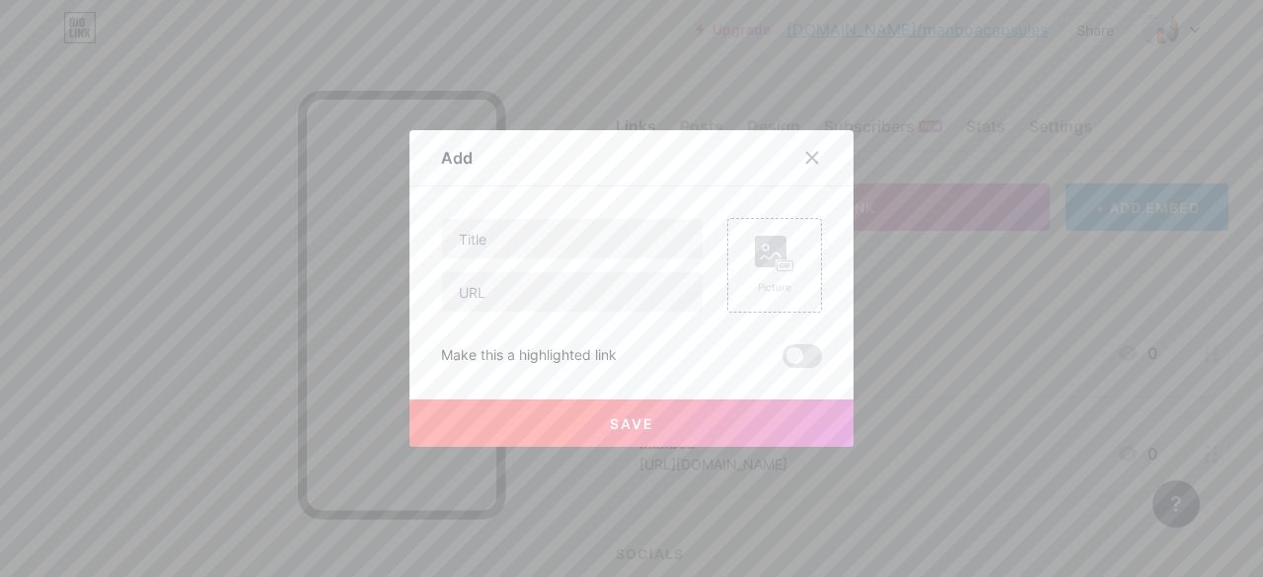
click at [474, 312] on div at bounding box center [572, 291] width 263 height 41
click at [477, 300] on input "text" at bounding box center [572, 291] width 261 height 39
paste input "https://x.com/manboacapsules"
click at [486, 294] on input "https://x.com/manboacapsules" at bounding box center [572, 291] width 261 height 39
paste input "https://x.com/manboacapsules"
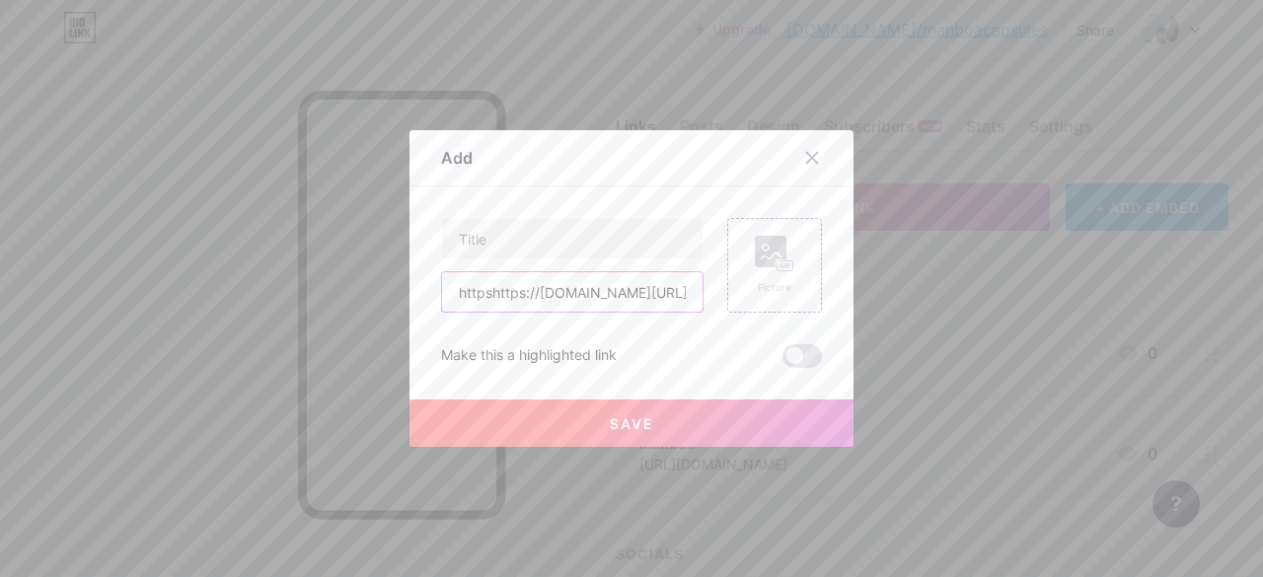
scroll to position [0, 8]
type input "httpshttps://x.com/manboacapsules://x.com/manboacapsules"
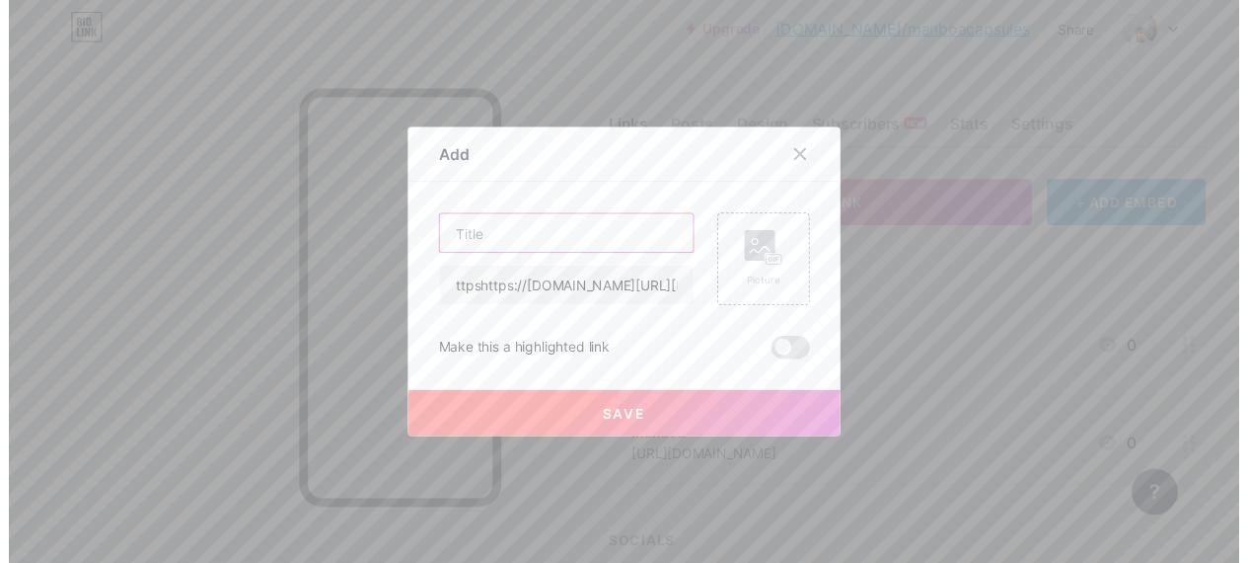
scroll to position [0, 0]
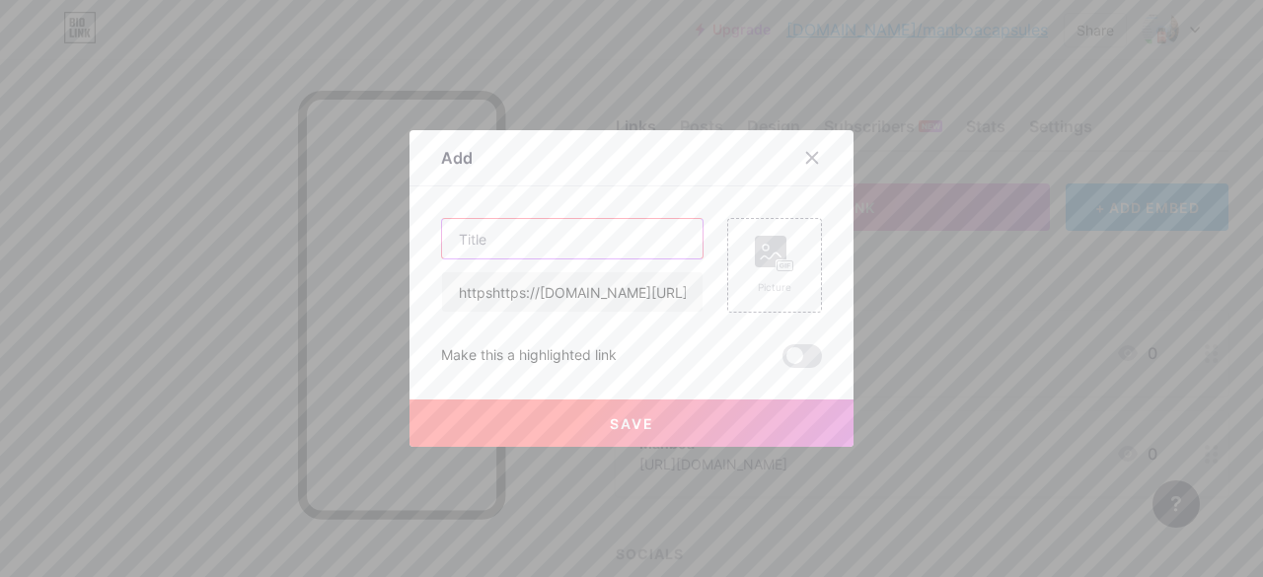
click at [501, 246] on input "text" at bounding box center [572, 238] width 261 height 39
click at [508, 234] on input "text" at bounding box center [572, 238] width 261 height 39
click at [508, 234] on input "a" at bounding box center [572, 238] width 261 height 39
type input "a"
click at [807, 160] on icon at bounding box center [812, 158] width 11 height 11
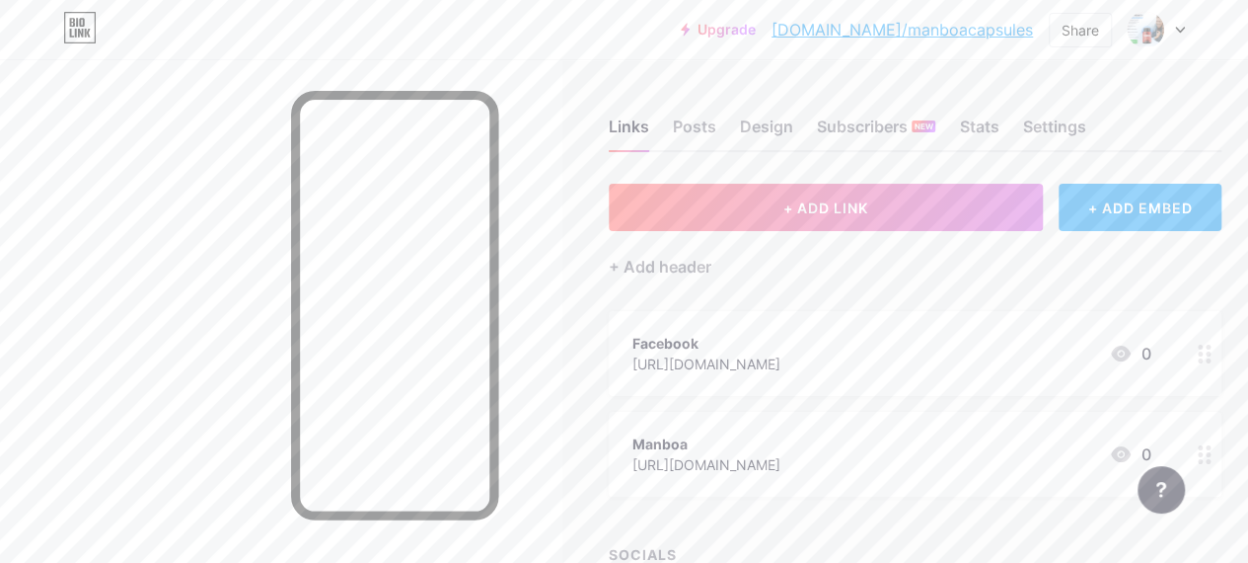
click at [801, 167] on div "Links Posts Design Subscribers NEW Stats Settings + ADD LINK + ADD EMBED + Add …" at bounding box center [652, 392] width 1305 height 667
click at [803, 160] on div "Links Posts Design Subscribers NEW Stats Settings + ADD LINK + ADD EMBED + Add …" at bounding box center [652, 392] width 1305 height 667
click at [931, 502] on div "+ ADD LINK + ADD EMBED + Add header Facebook https://www.facebook.com/manboacap…" at bounding box center [915, 406] width 613 height 444
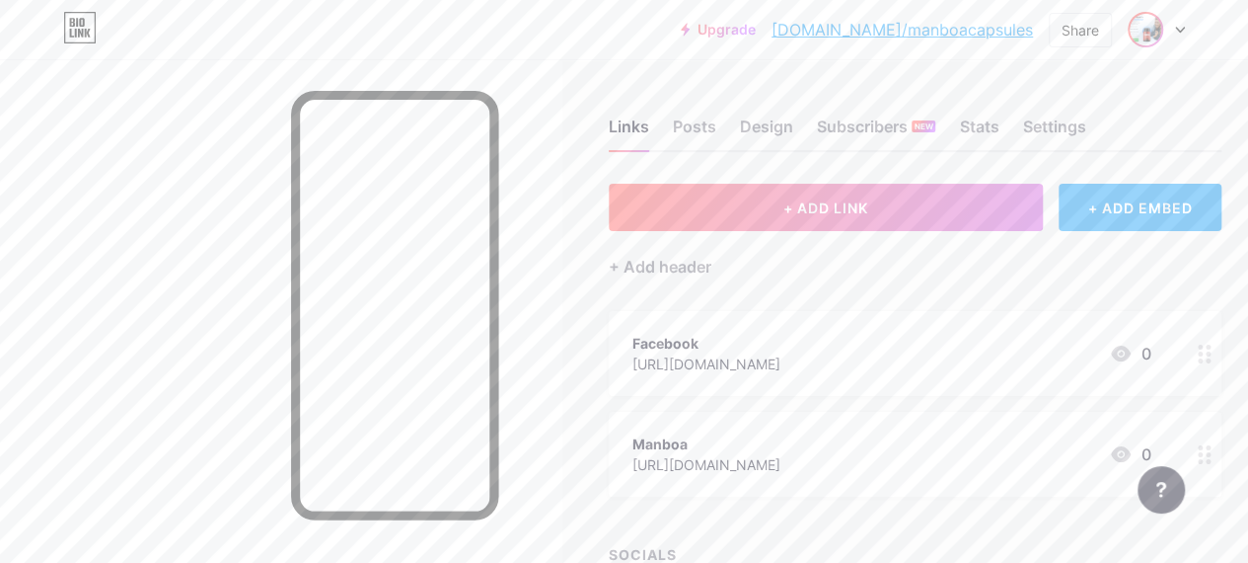
click at [1151, 21] on img at bounding box center [1146, 30] width 32 height 32
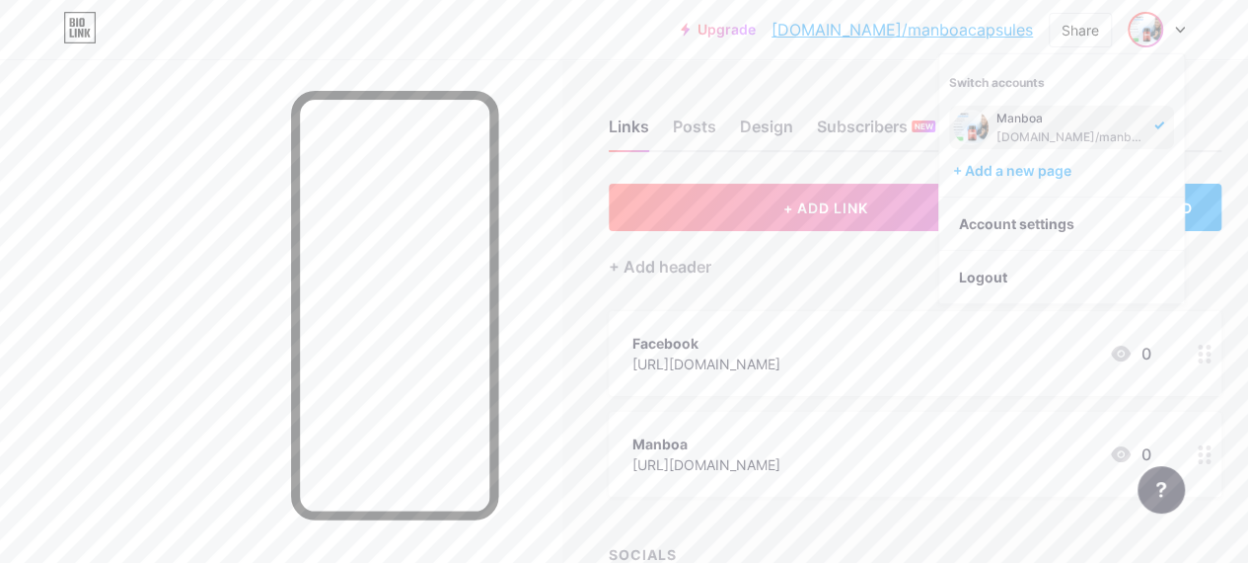
click at [966, 24] on link "bio.link/manboacapsules" at bounding box center [903, 30] width 262 height 24
